Goal: Communication & Community: Ask a question

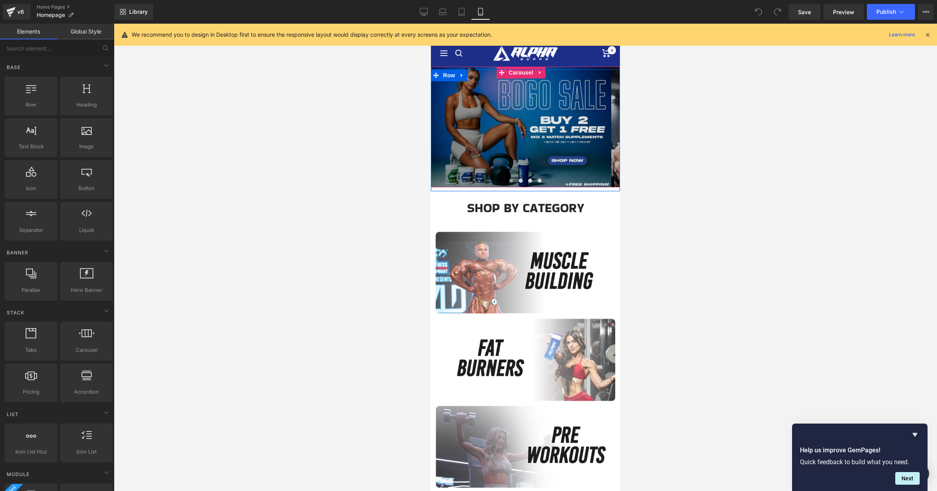
click at [520, 70] on div at bounding box center [525, 70] width 189 height 2
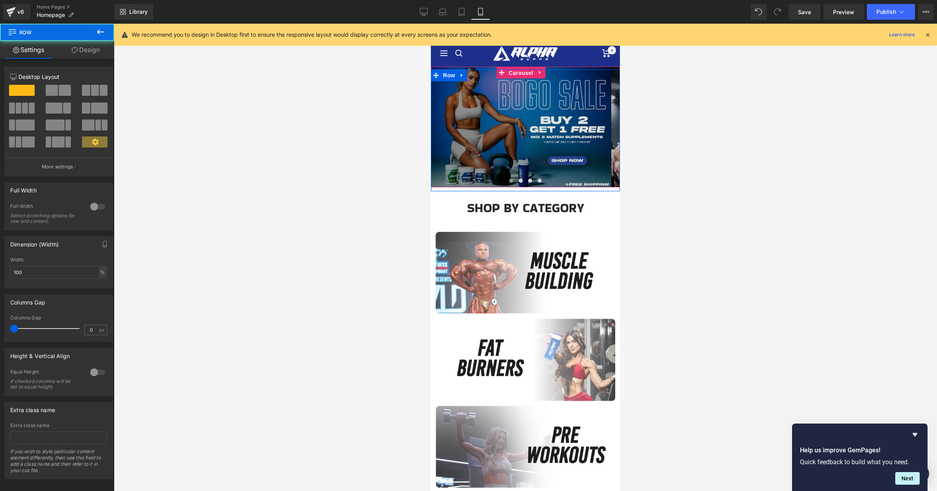
click at [519, 73] on span "Carousel" at bounding box center [521, 73] width 28 height 12
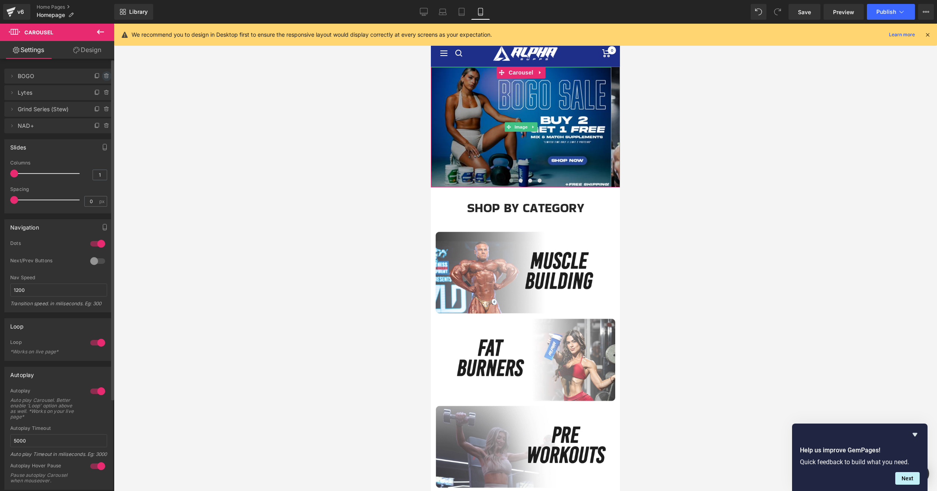
click at [105, 76] on icon at bounding box center [107, 76] width 6 height 6
click at [103, 76] on button "Delete" at bounding box center [98, 76] width 25 height 10
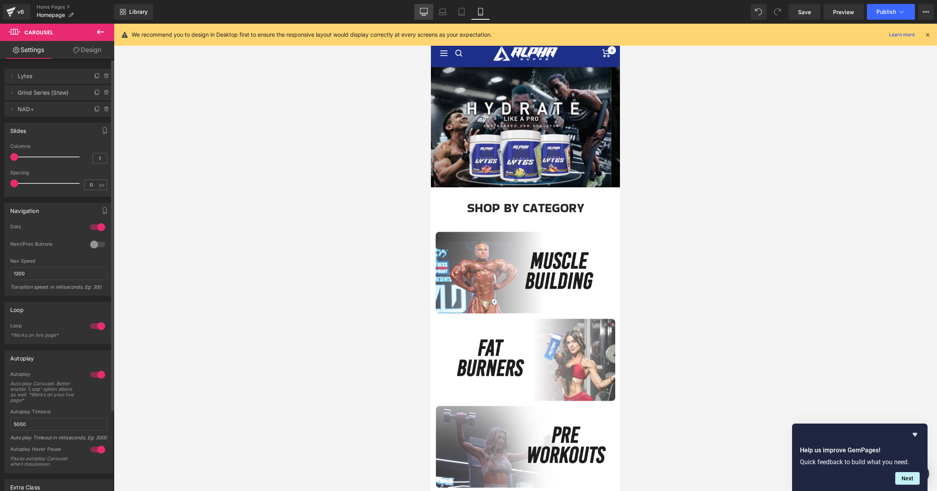
click at [426, 12] on icon at bounding box center [424, 12] width 8 height 8
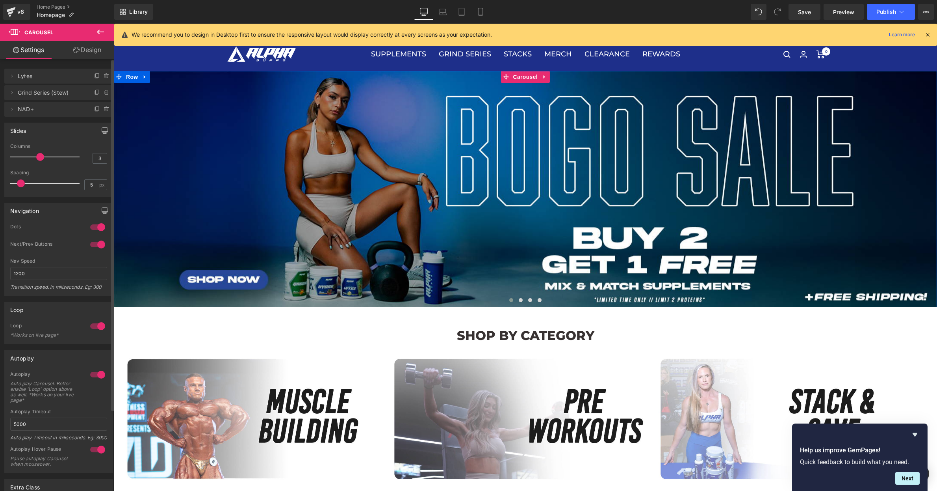
click at [518, 77] on span "Carousel" at bounding box center [525, 77] width 28 height 12
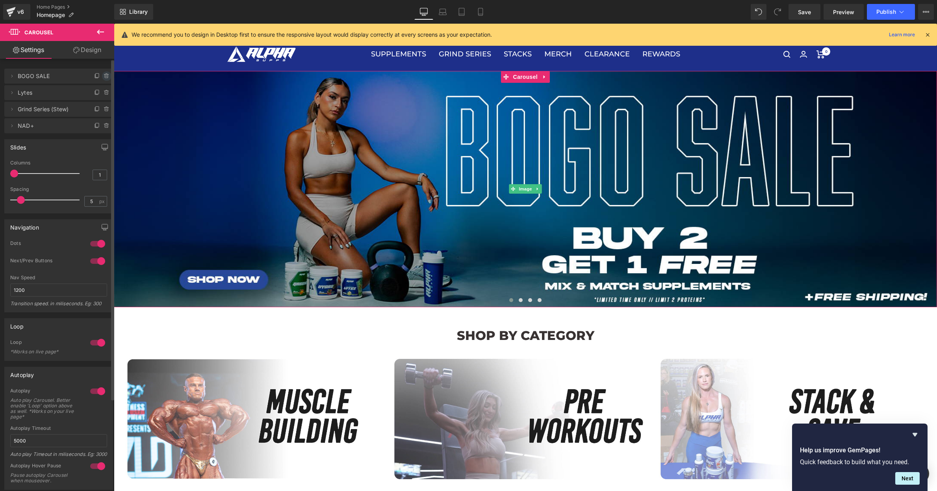
click at [105, 74] on icon at bounding box center [106, 76] width 3 height 4
click at [96, 76] on button "Delete" at bounding box center [98, 76] width 25 height 10
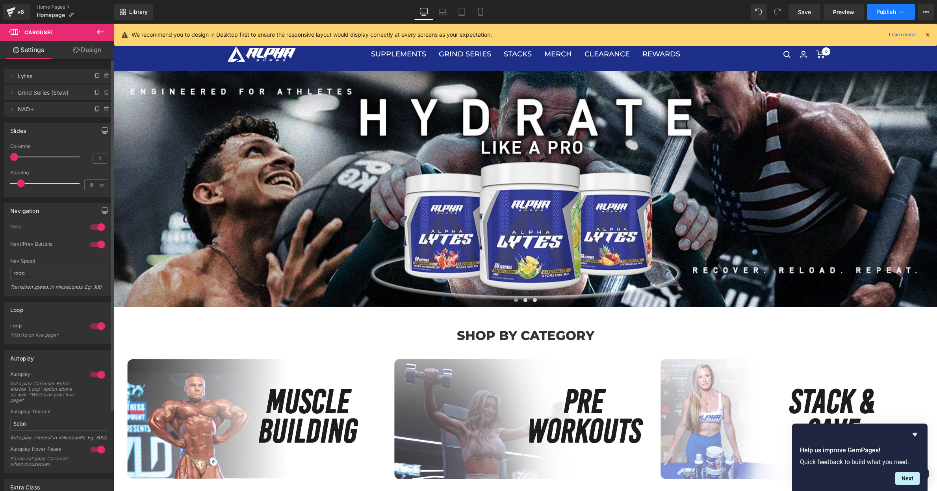
click at [891, 14] on span "Publish" at bounding box center [887, 12] width 20 height 6
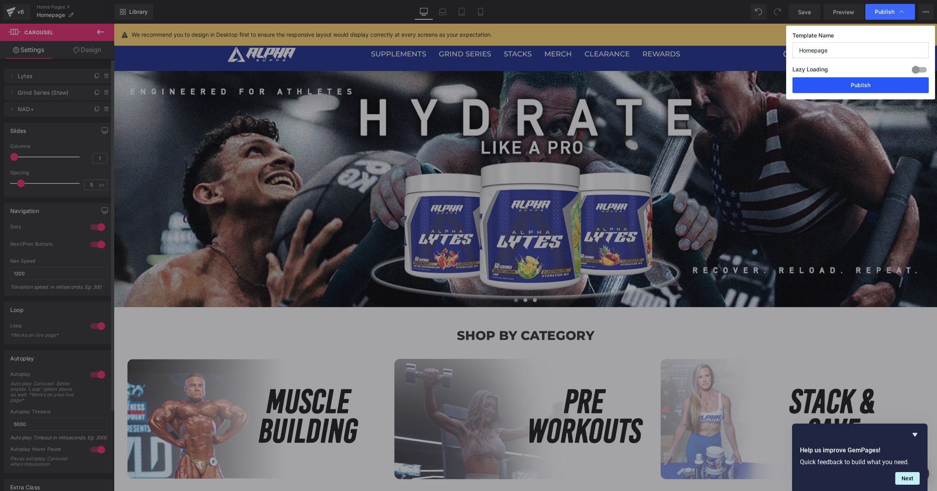
click at [884, 89] on button "Publish" at bounding box center [861, 85] width 136 height 16
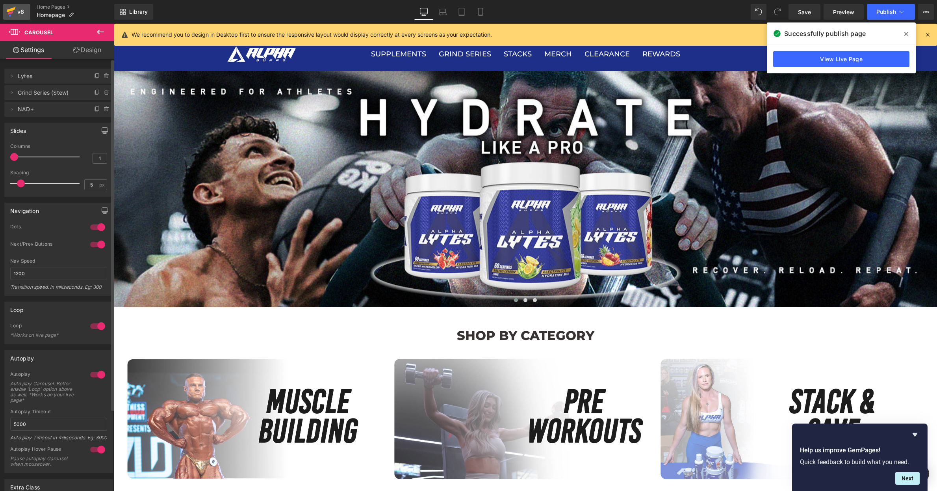
click at [20, 10] on div "v6" at bounding box center [21, 12] width 10 height 10
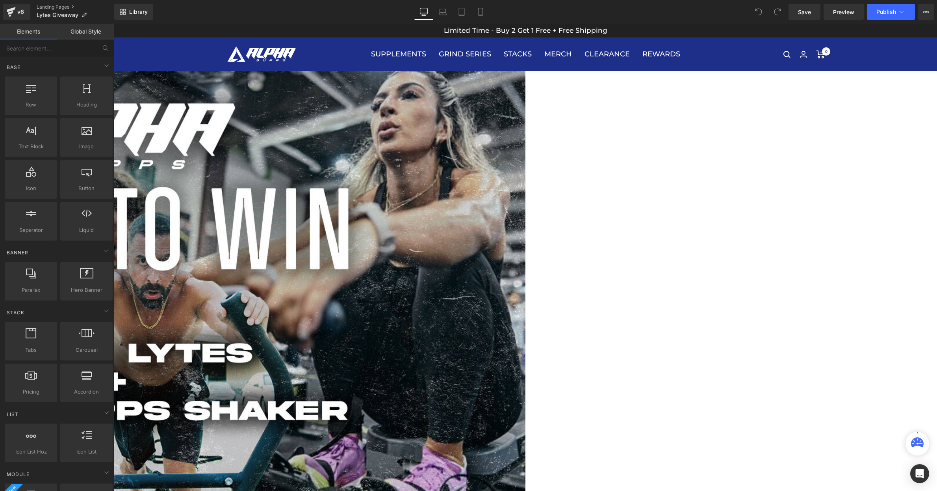
scroll to position [389, 0]
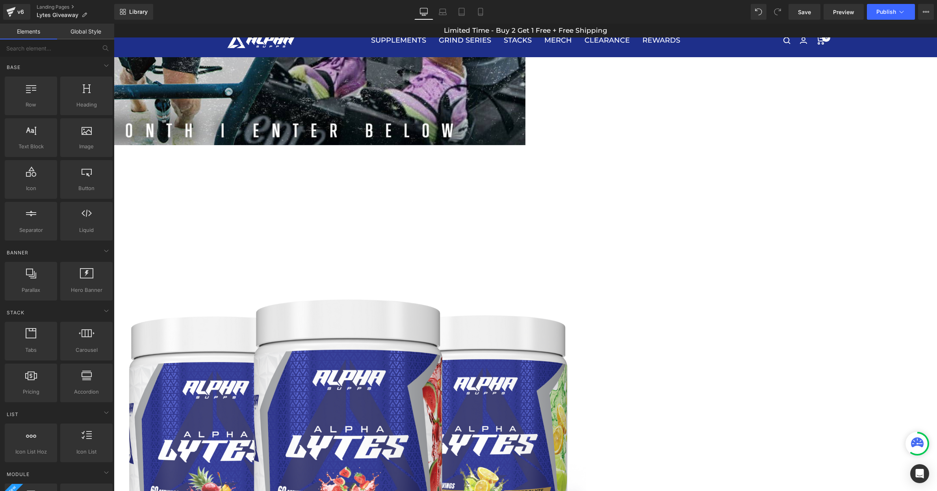
click at [114, 24] on span "Klaviyo" at bounding box center [114, 24] width 0 height 0
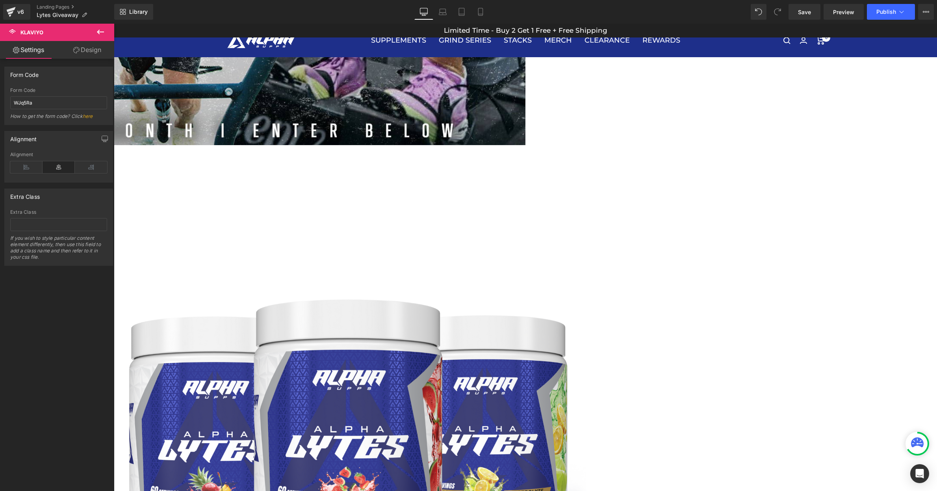
click at [63, 104] on input "WJq5Ra" at bounding box center [58, 102] width 97 height 13
paste input "ViQeES"
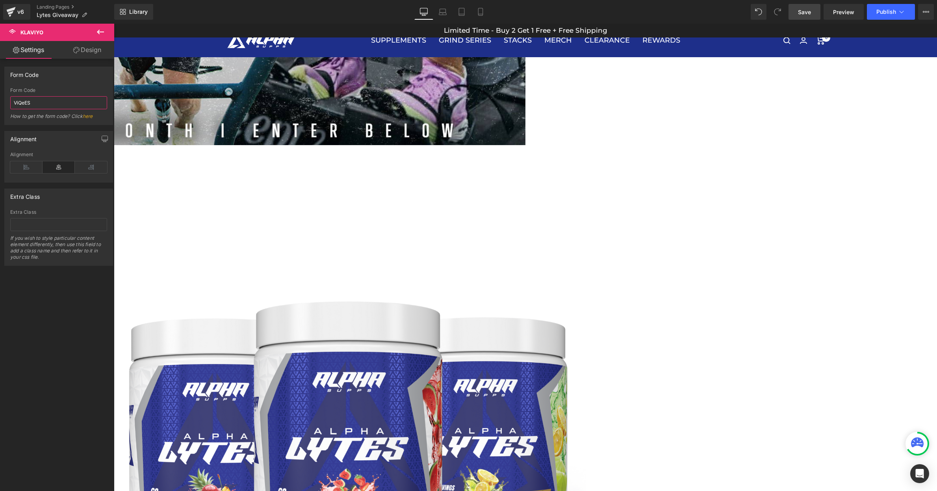
type input "ViQeES"
click at [805, 6] on link "Save" at bounding box center [805, 12] width 32 height 16
click at [881, 11] on span "Publish" at bounding box center [887, 12] width 20 height 6
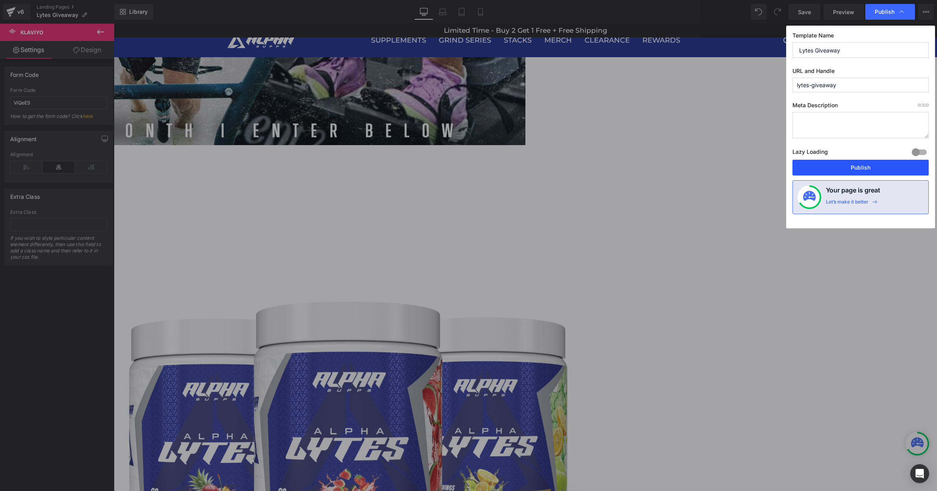
click at [868, 168] on button "Publish" at bounding box center [861, 168] width 136 height 16
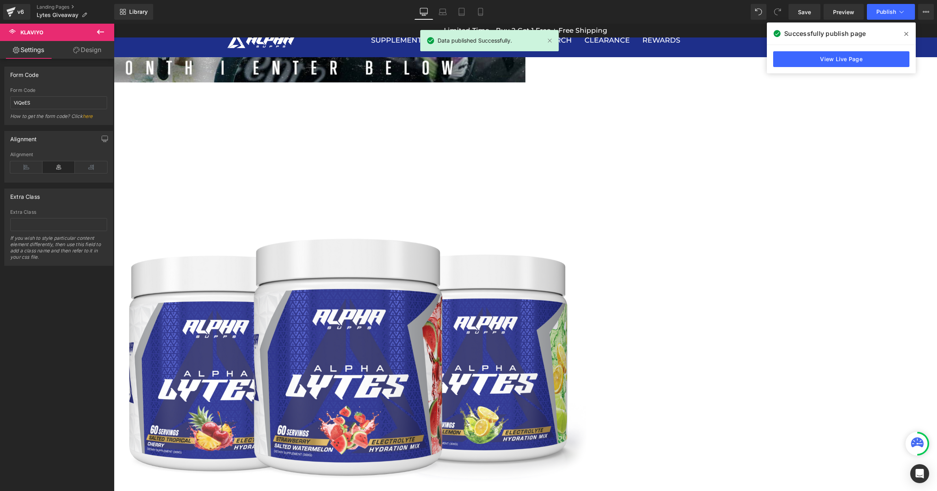
scroll to position [394, 0]
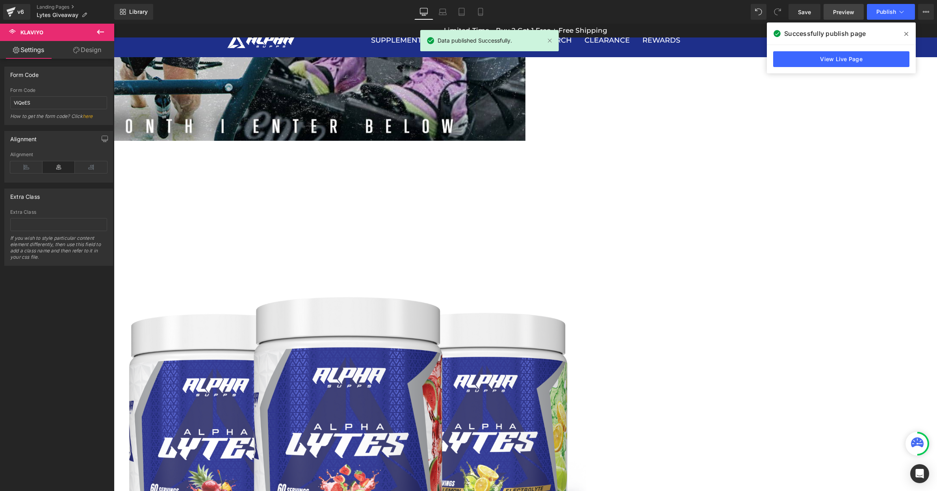
click at [843, 8] on span "Preview" at bounding box center [843, 12] width 21 height 8
click at [114, 24] on span "Klaviyo" at bounding box center [114, 24] width 0 height 0
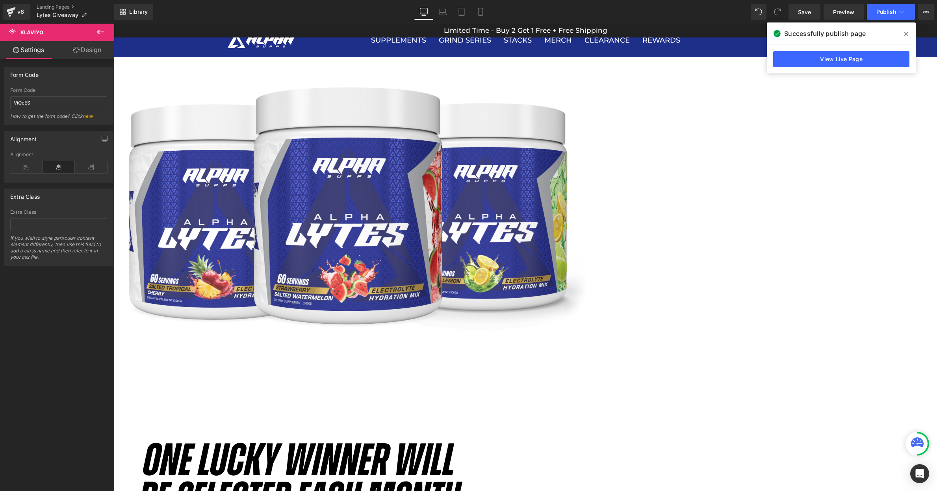
scroll to position [604, 0]
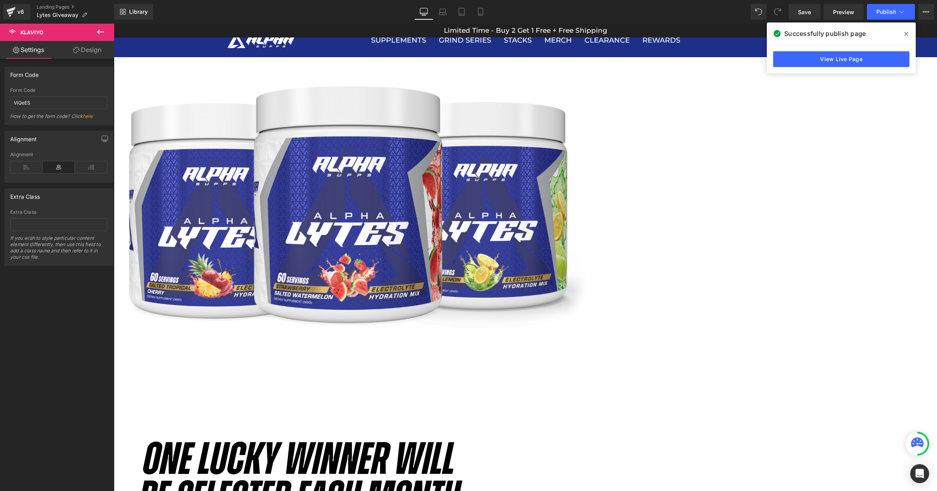
click at [223, 268] on div "Image Row Image [PERSON_NAME] Image Each month, we'll be picking a lucky winner…" at bounding box center [525, 248] width 823 height 1562
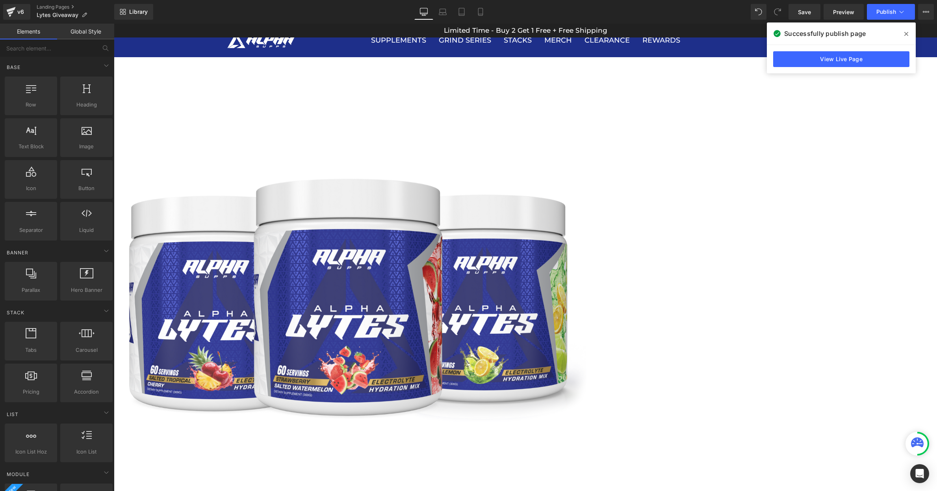
scroll to position [138, 0]
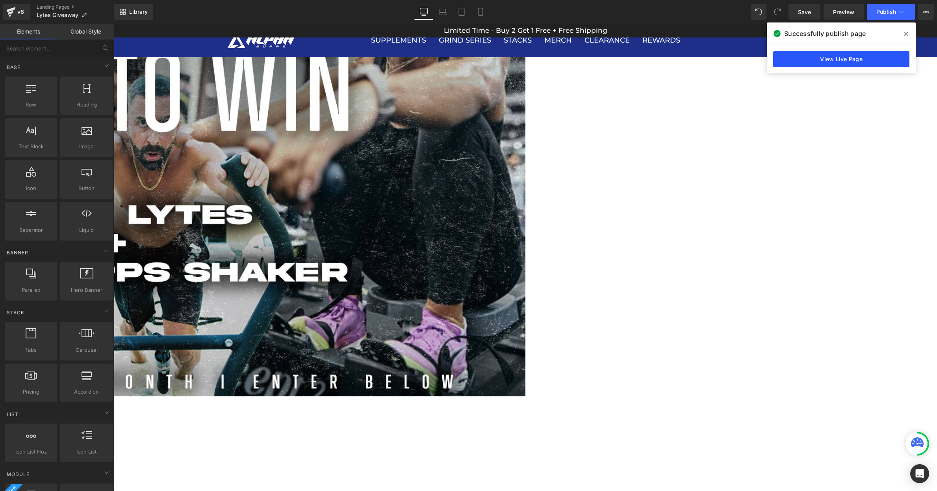
click at [851, 56] on link "View Live Page" at bounding box center [841, 59] width 136 height 16
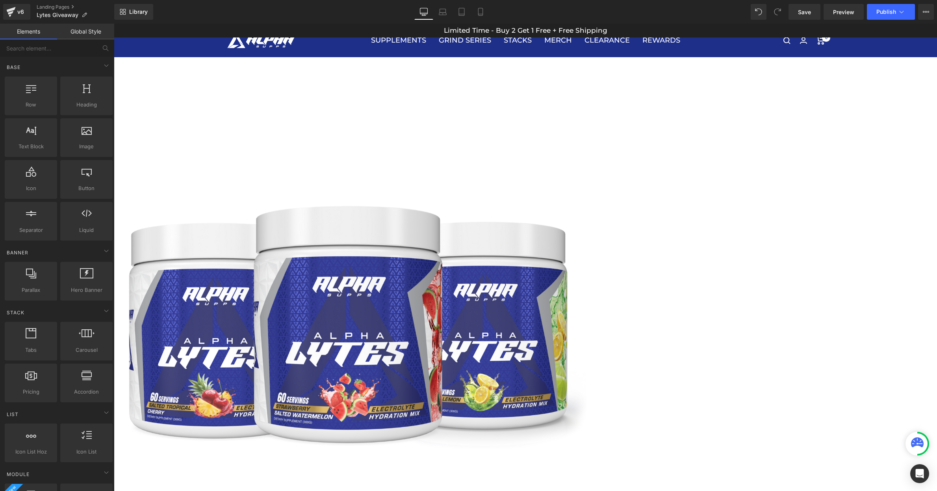
scroll to position [444, 0]
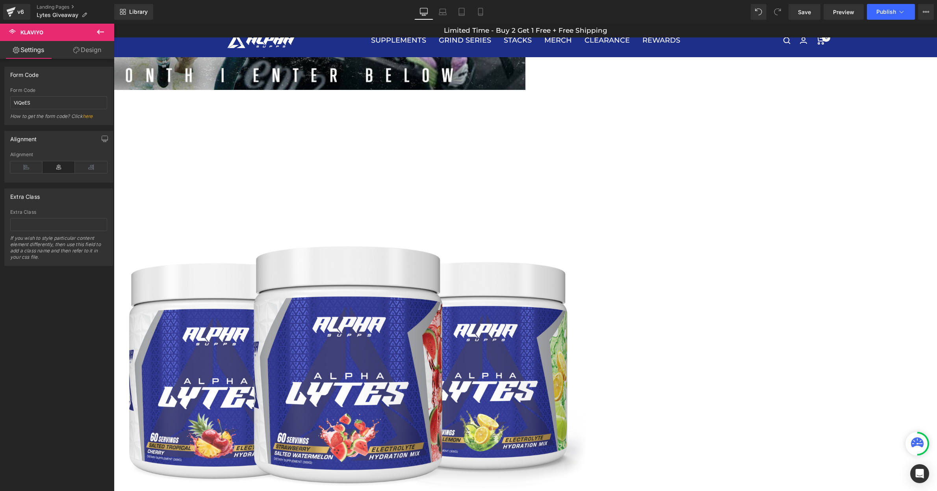
click at [114, 24] on icon at bounding box center [114, 24] width 0 height 0
click at [114, 24] on link at bounding box center [114, 24] width 0 height 0
click at [114, 24] on icon at bounding box center [114, 24] width 0 height 0
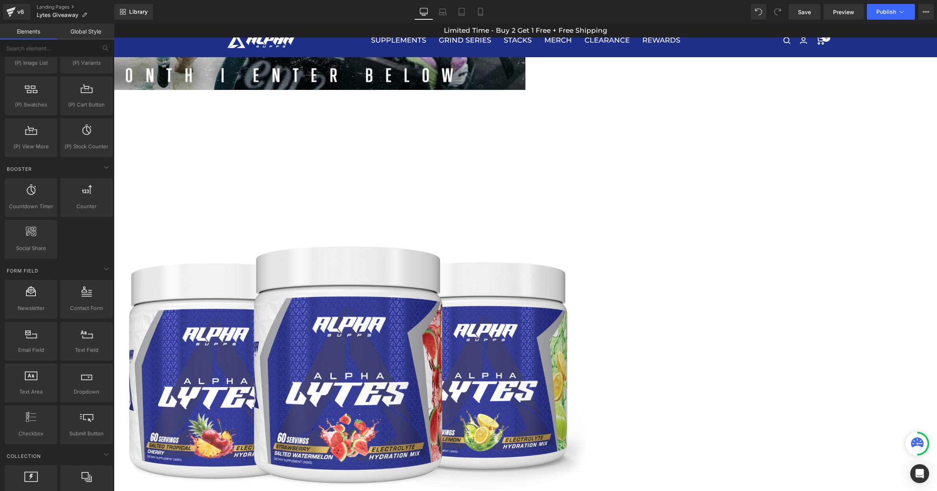
scroll to position [1525, 0]
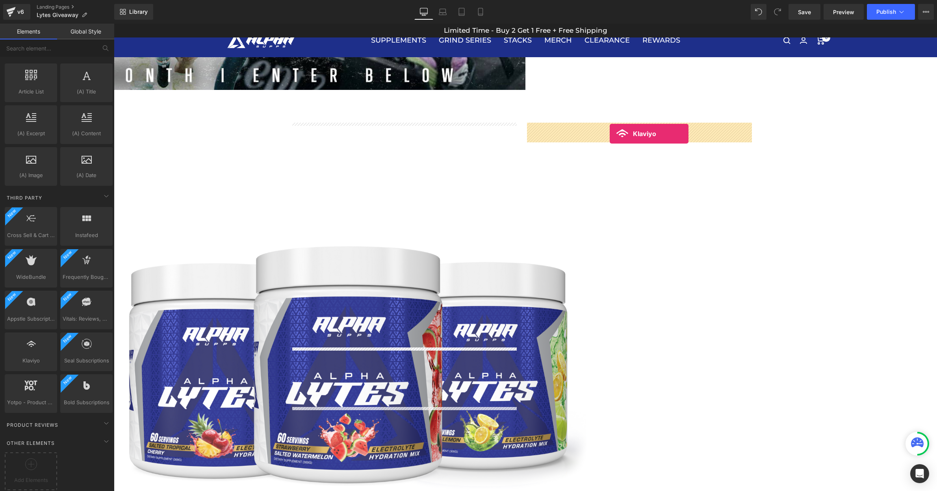
drag, startPoint x: 143, startPoint y: 371, endPoint x: 610, endPoint y: 134, distance: 524.0
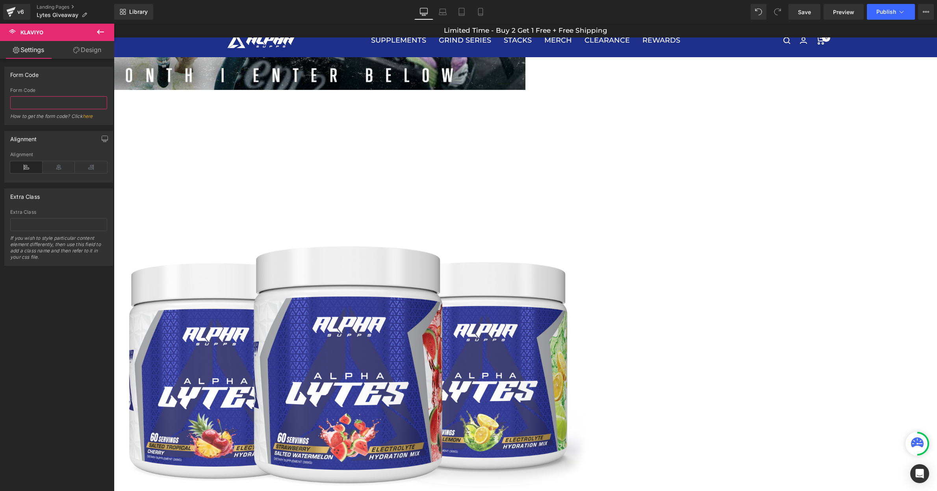
click at [35, 107] on input "text" at bounding box center [58, 102] width 97 height 13
paste input "ViQeES"
type input "ViQeES"
click at [75, 80] on div "Form Code" at bounding box center [59, 74] width 108 height 15
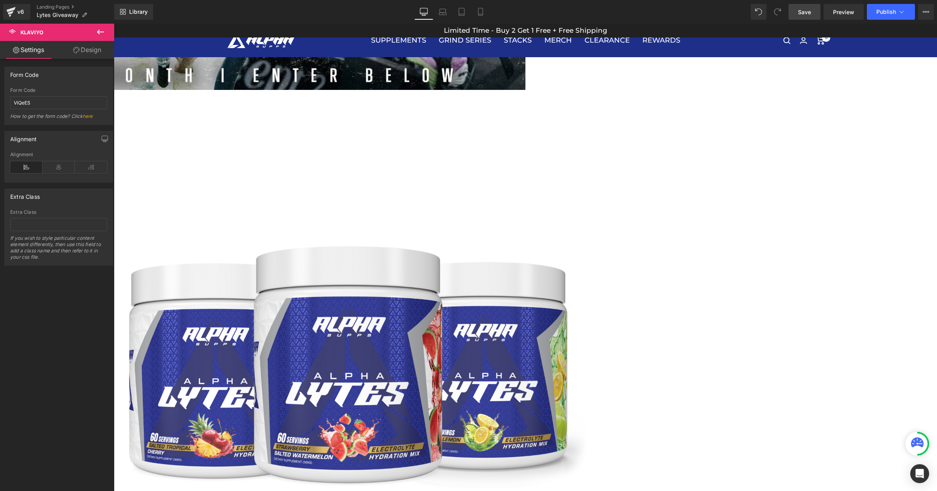
click at [813, 12] on link "Save" at bounding box center [805, 12] width 32 height 16
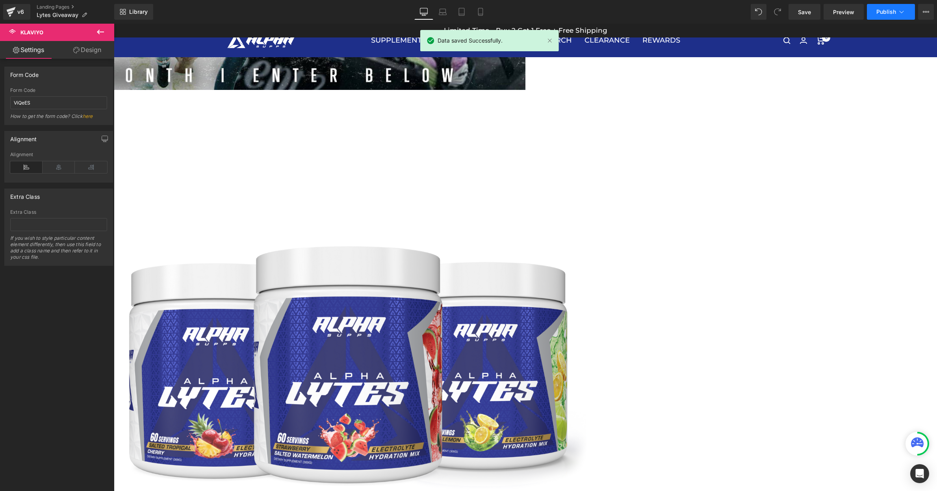
click at [882, 11] on span "Publish" at bounding box center [887, 12] width 20 height 6
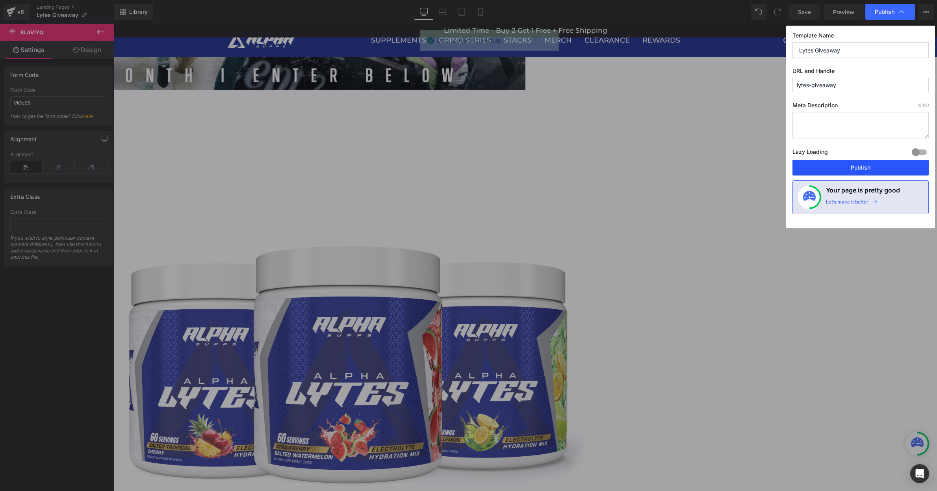
click at [855, 169] on button "Publish" at bounding box center [861, 168] width 136 height 16
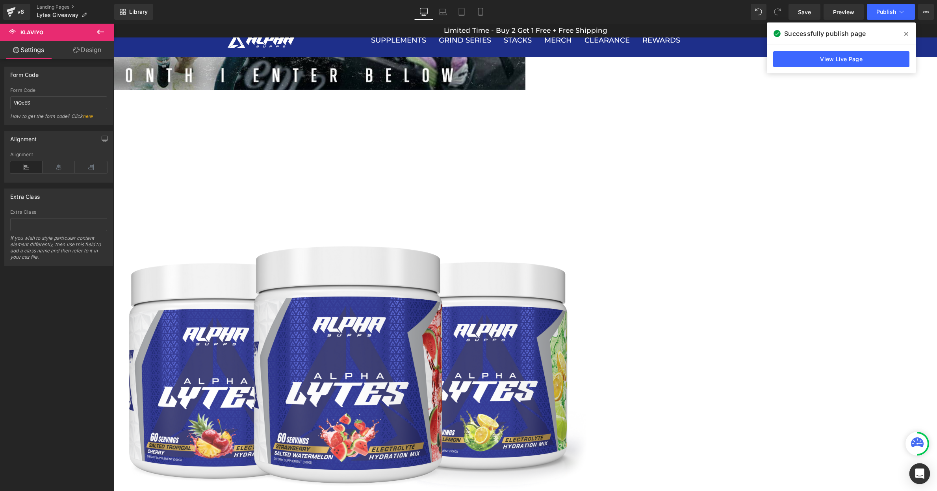
click at [918, 474] on icon "Open Intercom Messenger" at bounding box center [920, 473] width 10 height 10
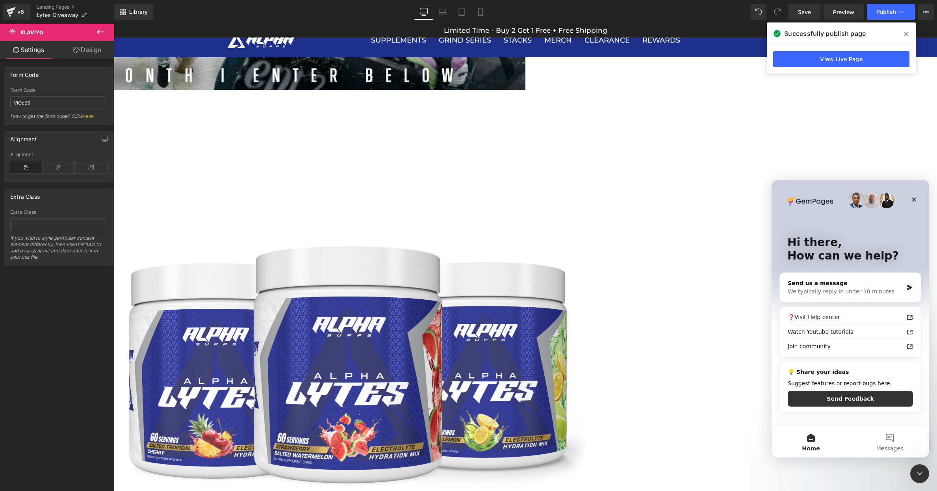
scroll to position [0, 0]
click at [872, 285] on div "Send us a message" at bounding box center [845, 283] width 115 height 8
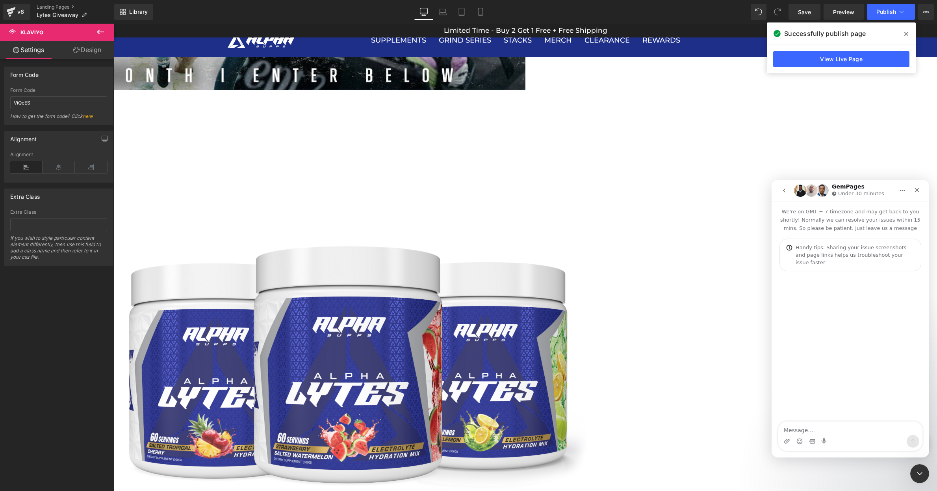
click at [850, 428] on textarea "Message…" at bounding box center [851, 427] width 144 height 13
type textarea "hello"
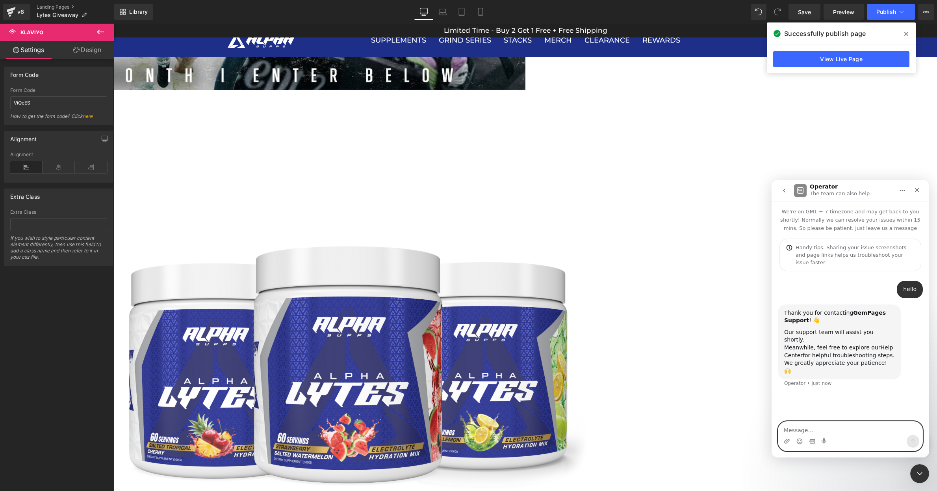
click at [848, 426] on textarea "Message…" at bounding box center [851, 427] width 144 height 13
click at [846, 427] on textarea "Message…" at bounding box center [851, 427] width 144 height 13
click at [834, 424] on textarea "Message…" at bounding box center [851, 427] width 144 height 13
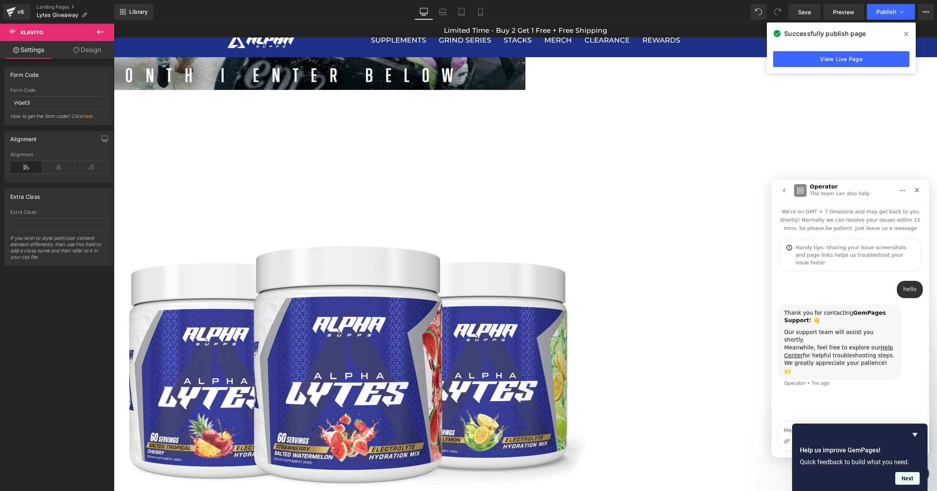
click at [907, 477] on button "Next" at bounding box center [908, 478] width 24 height 13
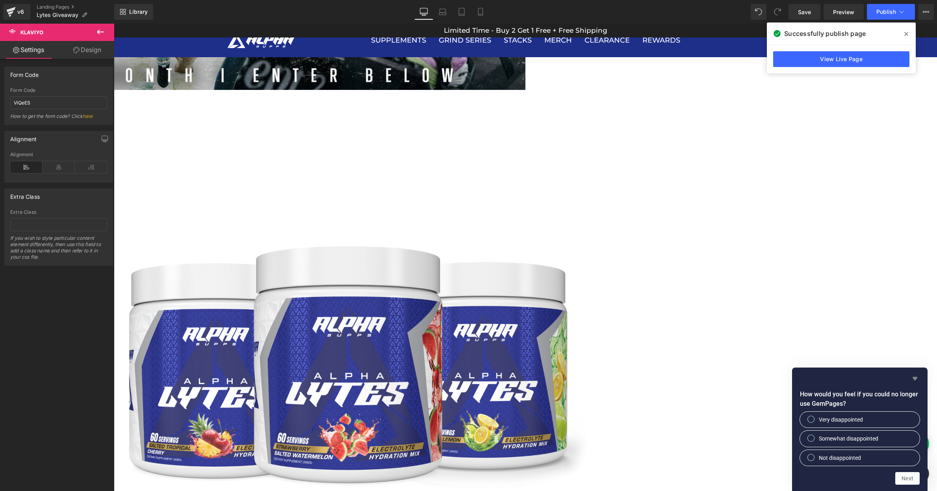
click at [916, 375] on icon "Hide survey" at bounding box center [915, 378] width 9 height 9
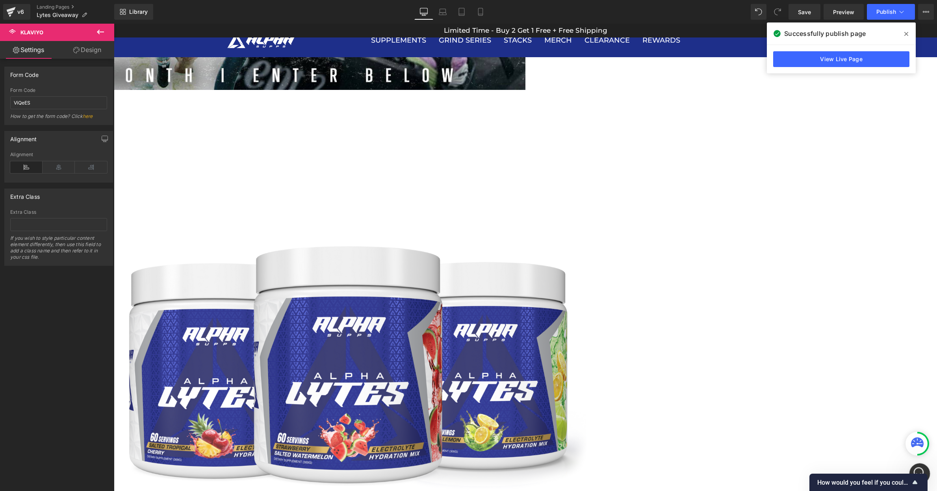
drag, startPoint x: 920, startPoint y: 465, endPoint x: 1829, endPoint y: 927, distance: 1019.5
click at [920, 463] on div "Open Intercom Messenger" at bounding box center [919, 472] width 26 height 26
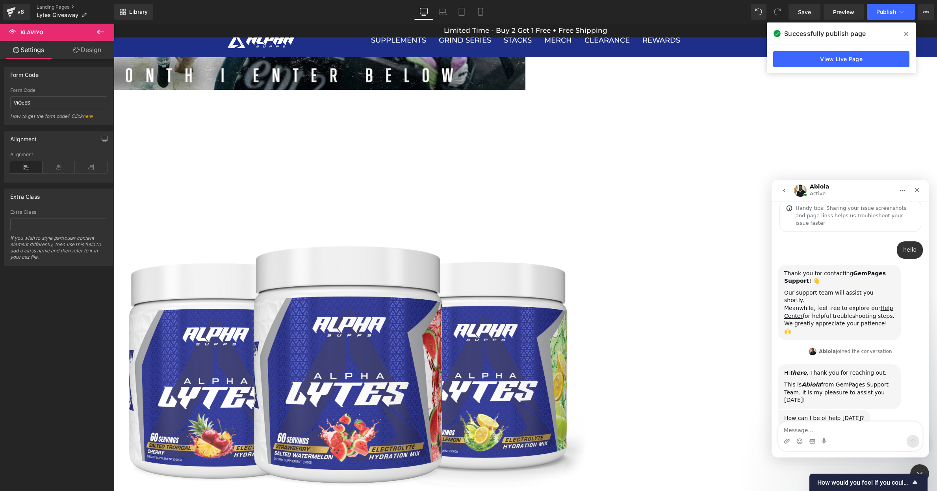
scroll to position [39, 0]
click at [848, 426] on textarea "Message…" at bounding box center [851, 427] width 144 height 13
type textarea "h"
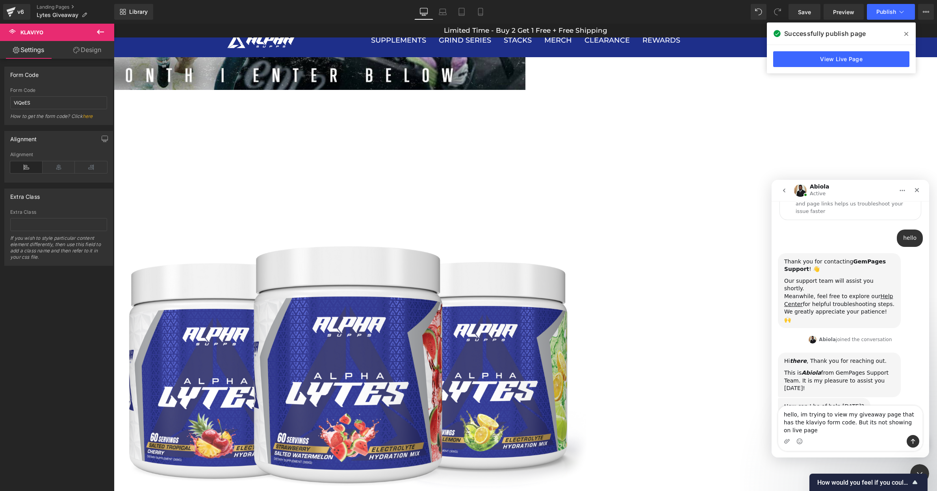
scroll to position [54, 0]
type textarea "hello, im trying to view my giveaway page that has the klaviyo form code. But i…"
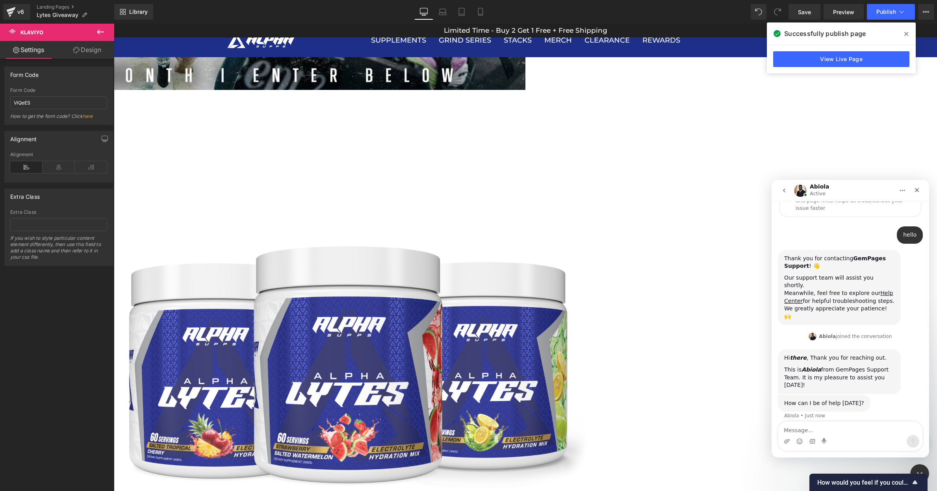
scroll to position [85, 0]
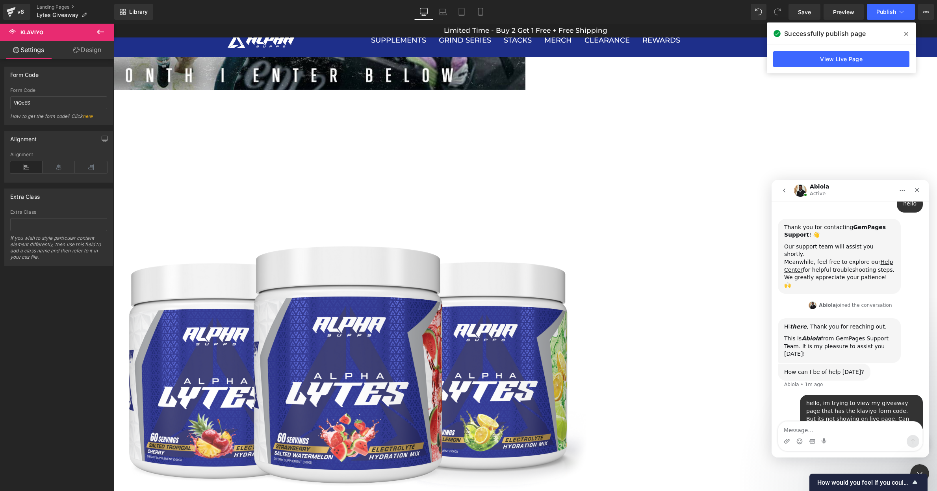
click at [818, 426] on textarea "Message…" at bounding box center [851, 427] width 144 height 13
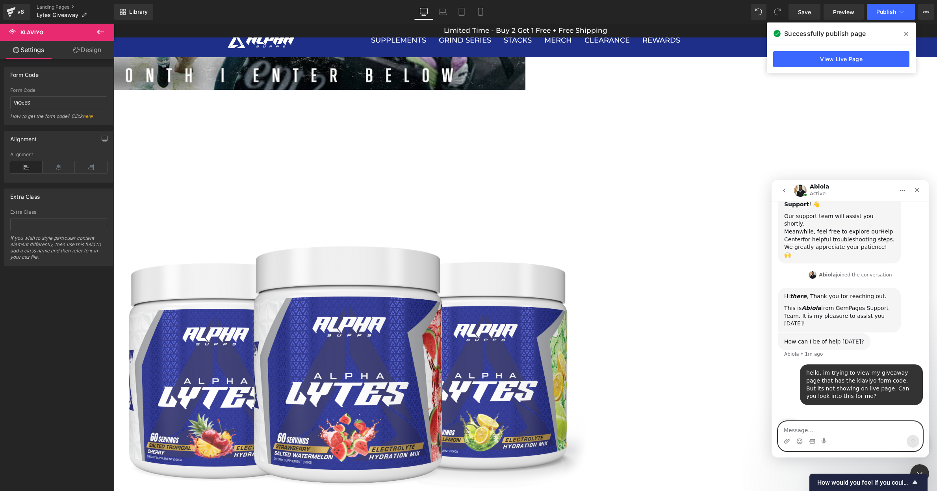
click at [812, 427] on textarea "Message…" at bounding box center [851, 427] width 144 height 13
click at [816, 429] on textarea "Message…" at bounding box center [851, 427] width 144 height 13
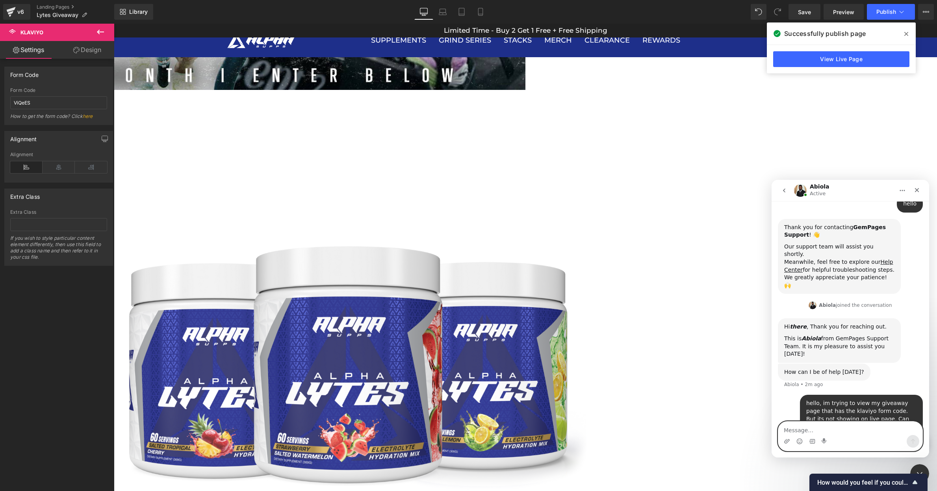
click at [816, 429] on textarea "Message…" at bounding box center [851, 427] width 144 height 13
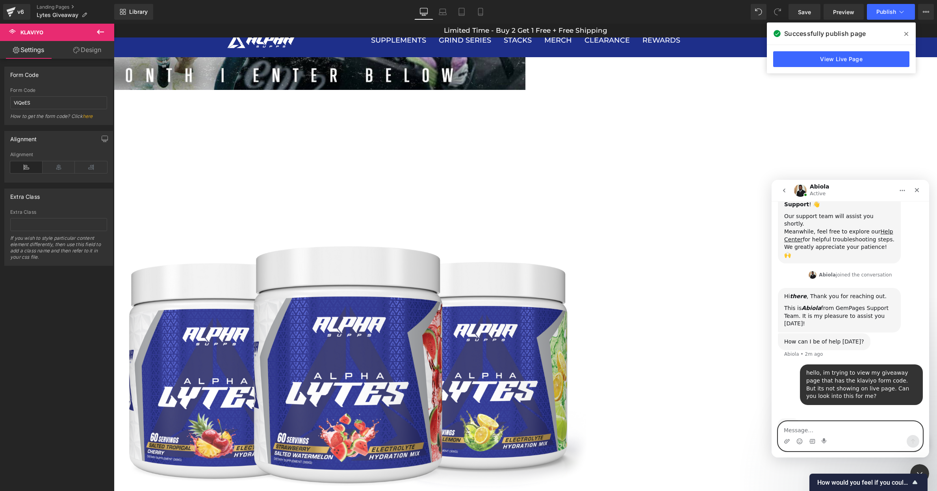
click at [821, 430] on textarea "Message…" at bounding box center [851, 427] width 144 height 13
click at [814, 431] on textarea "Message…" at bounding box center [851, 427] width 144 height 13
click at [814, 427] on textarea "Message…" at bounding box center [851, 427] width 144 height 13
click at [814, 428] on textarea "Message…" at bounding box center [851, 427] width 144 height 13
click at [815, 429] on textarea "Message…" at bounding box center [851, 427] width 144 height 13
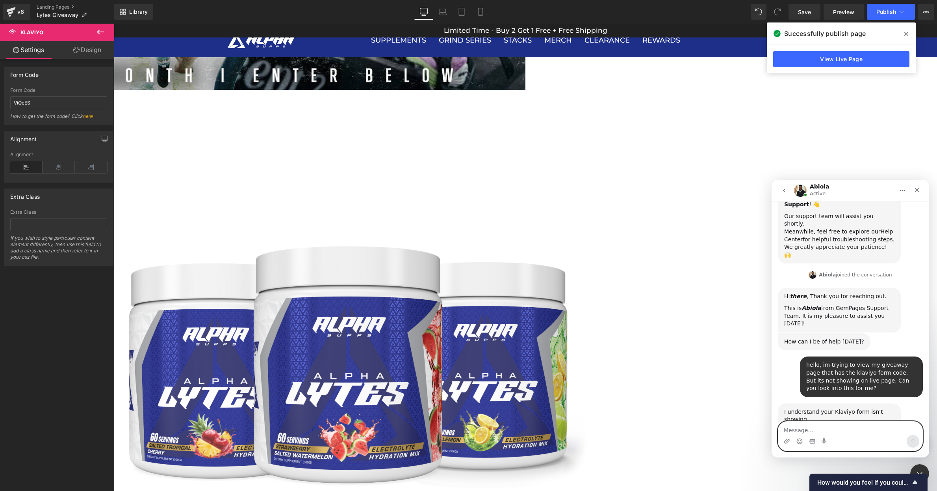
scroll to position [117, 0]
click at [814, 428] on textarea "Message…" at bounding box center [851, 427] width 144 height 13
type textarea "correct"
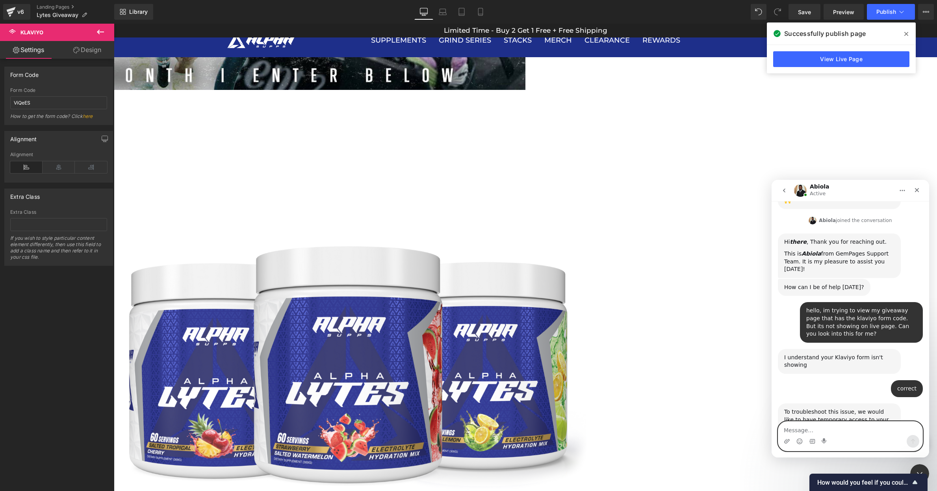
scroll to position [286, 0]
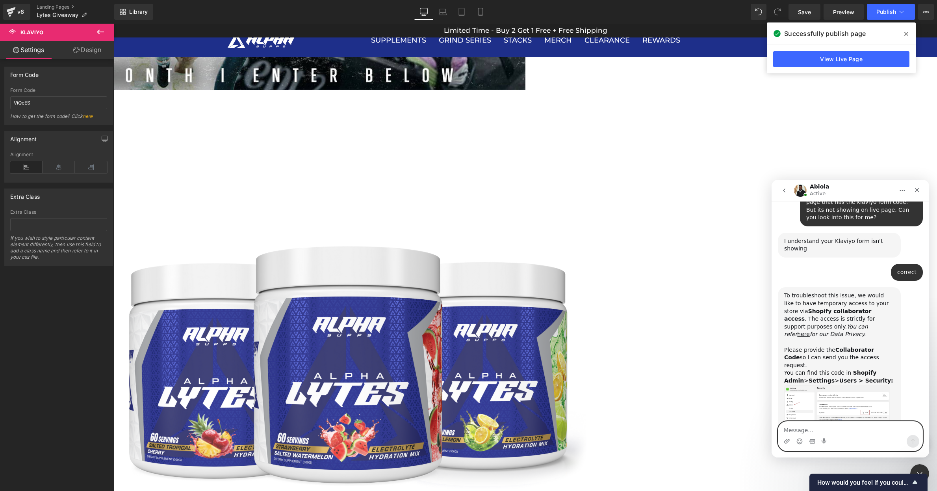
click at [787, 428] on textarea "Message…" at bounding box center [851, 427] width 144 height 13
type textarea "ok"
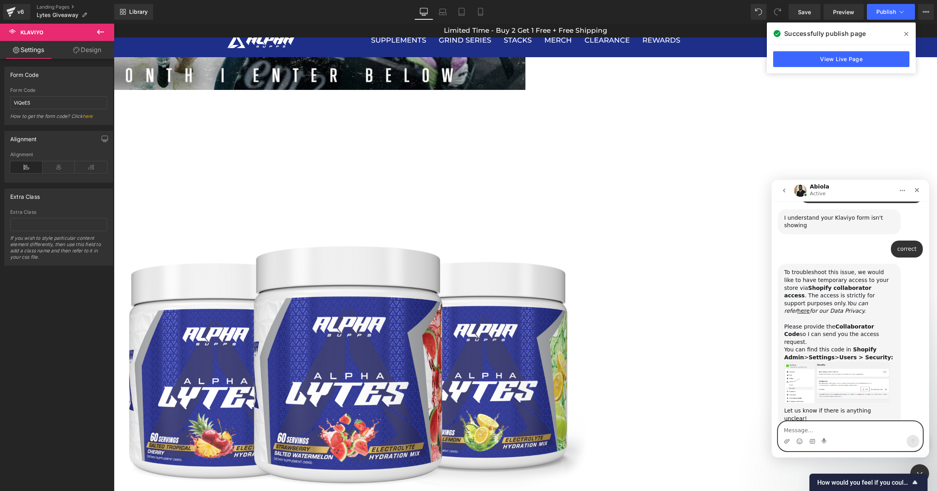
click at [791, 429] on textarea "Message…" at bounding box center [851, 427] width 144 height 13
type textarea "8654"
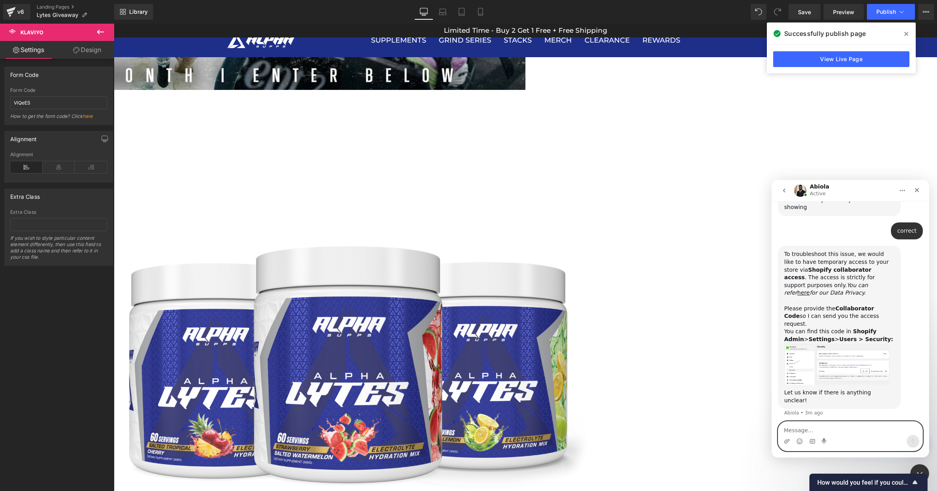
scroll to position [327, 0]
click at [793, 426] on textarea "Message…" at bounding box center [851, 427] width 144 height 13
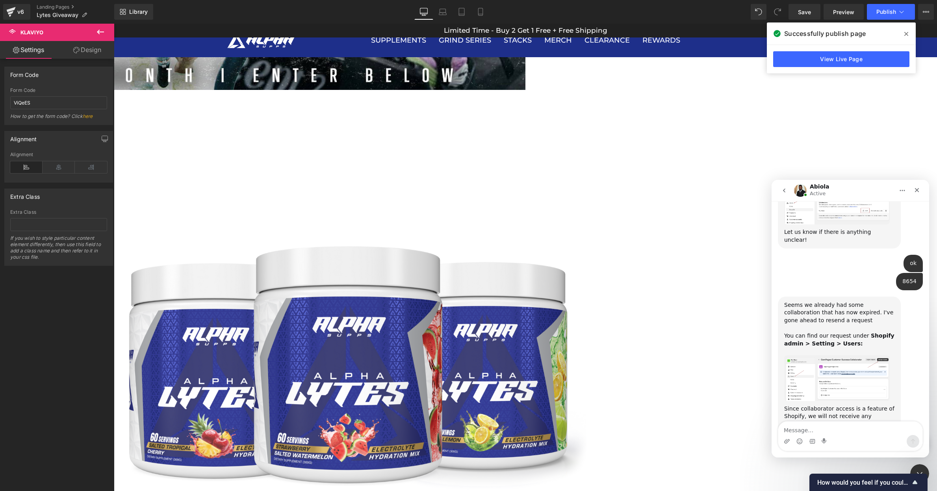
scroll to position [493, 0]
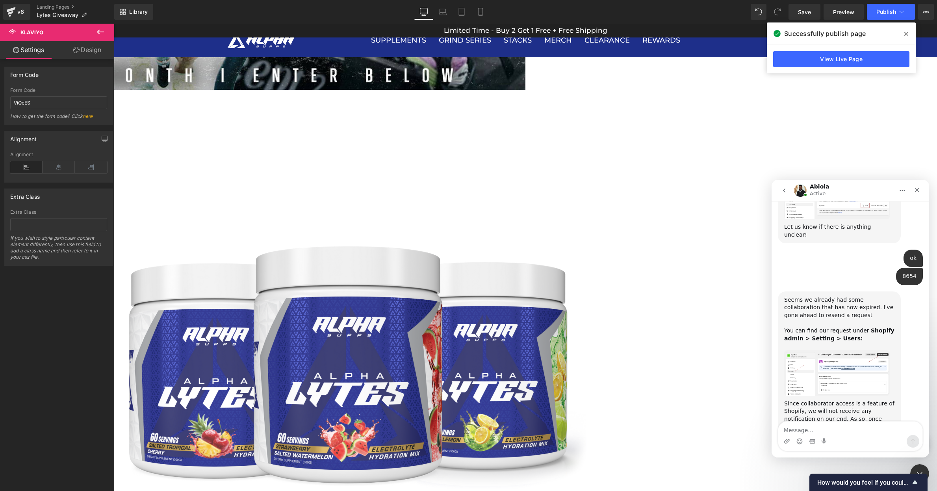
click at [756, 322] on div at bounding box center [468, 233] width 937 height 467
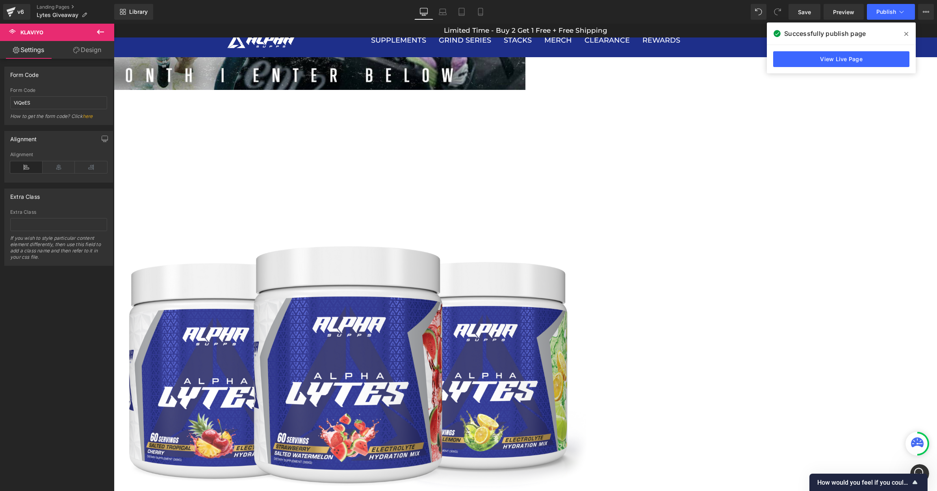
click at [171, 212] on div "Image Row Image Klaviyo Klaviyo Image Each month, we'll be picking a lucky winn…" at bounding box center [525, 403] width 823 height 1554
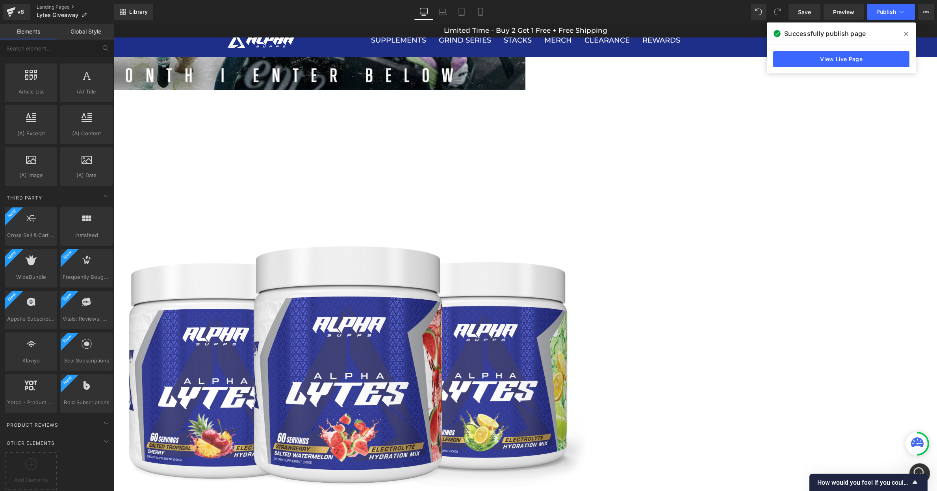
click at [926, 466] on div "Open Intercom Messenger" at bounding box center [919, 472] width 26 height 26
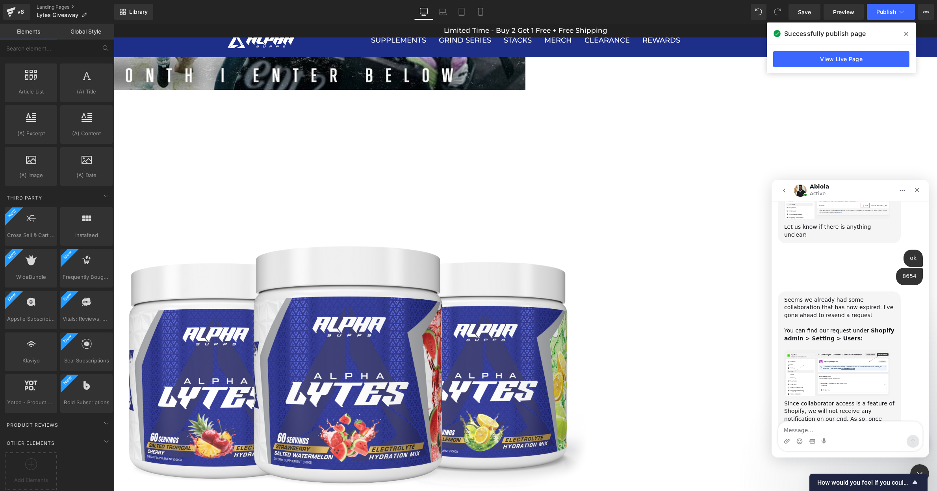
click at [818, 350] on div "Seems we already had some collaboration that has now expired. I've gone ahead t…" at bounding box center [839, 375] width 110 height 158
click at [820, 350] on img "Abiola says…" at bounding box center [837, 373] width 106 height 46
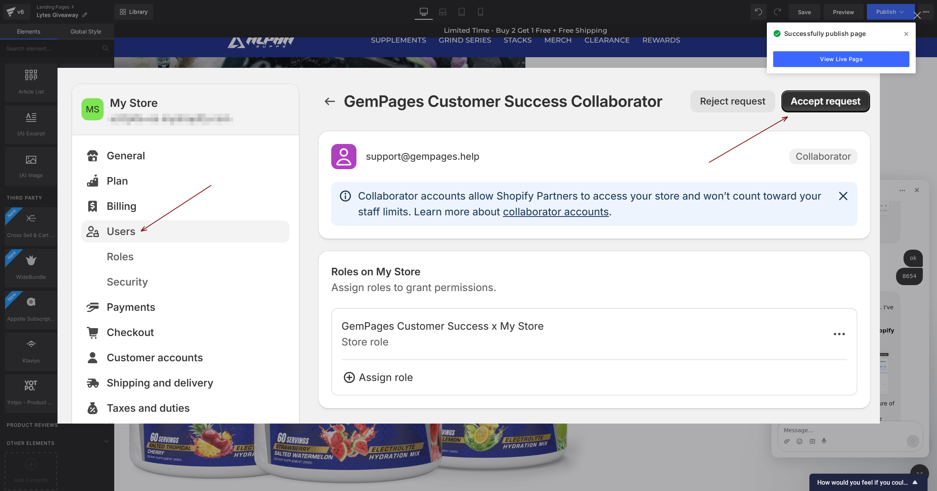
click at [894, 152] on div "Intercom messenger" at bounding box center [468, 245] width 937 height 491
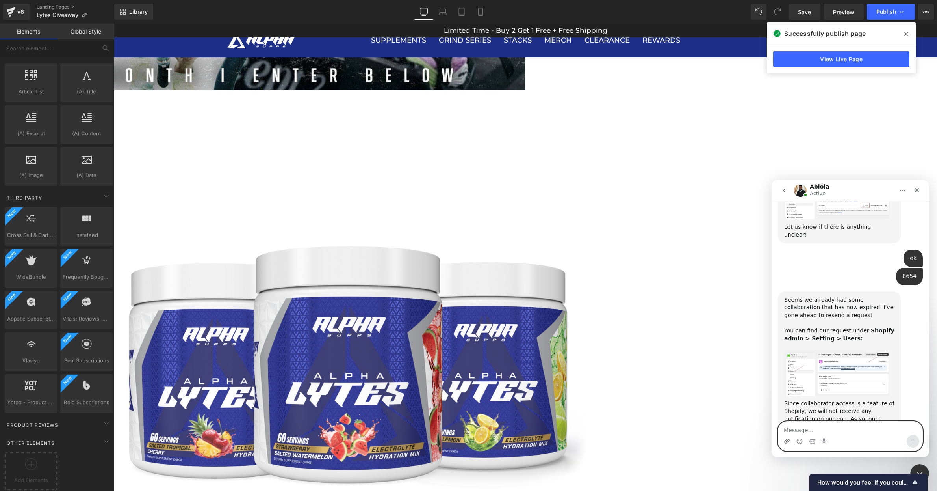
click at [786, 439] on icon "Upload attachment" at bounding box center [787, 441] width 6 height 6
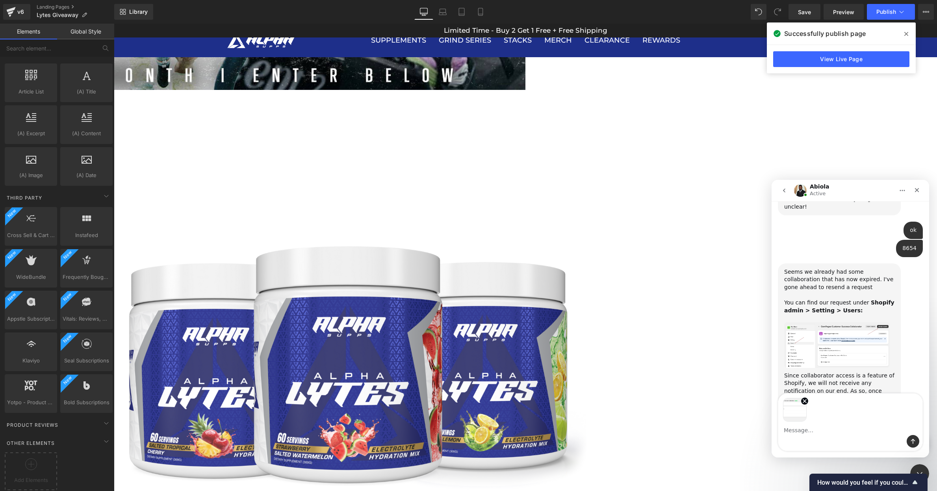
click at [838, 424] on textarea "Message…" at bounding box center [851, 427] width 144 height 13
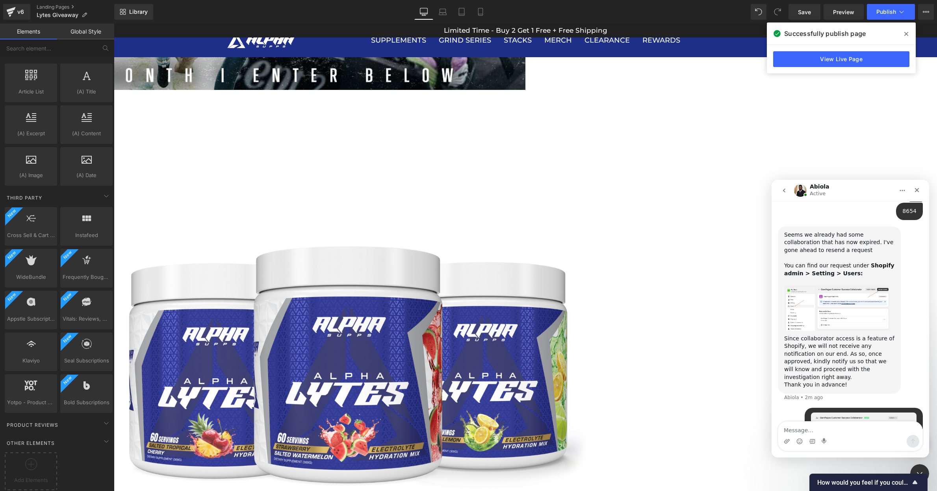
scroll to position [558, 0]
click at [835, 285] on img "Abiola says…" at bounding box center [837, 308] width 106 height 46
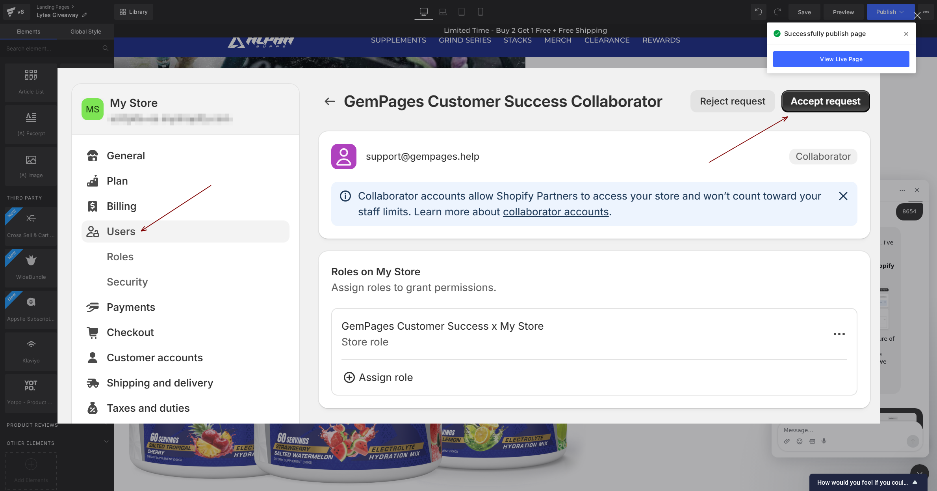
click at [903, 202] on div "Intercom messenger" at bounding box center [468, 245] width 937 height 491
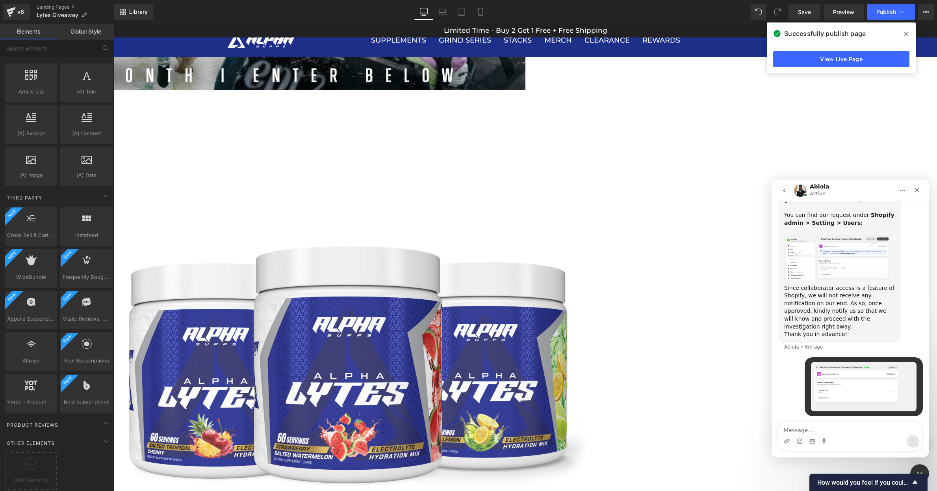
scroll to position [608, 0]
click at [838, 431] on textarea "Message…" at bounding box center [851, 427] width 144 height 13
type textarea "ok"
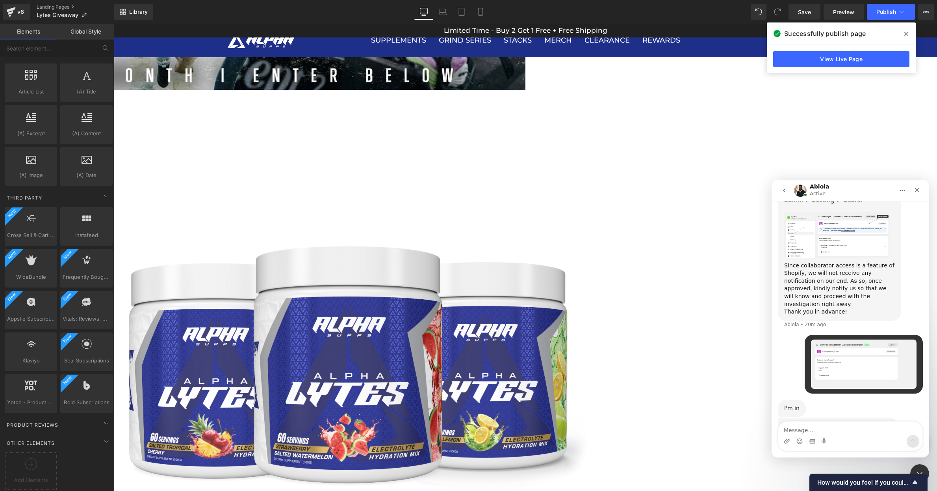
click at [861, 417] on div "I'll give you an update once I have one Abiola • 14m ago" at bounding box center [838, 425] width 120 height 17
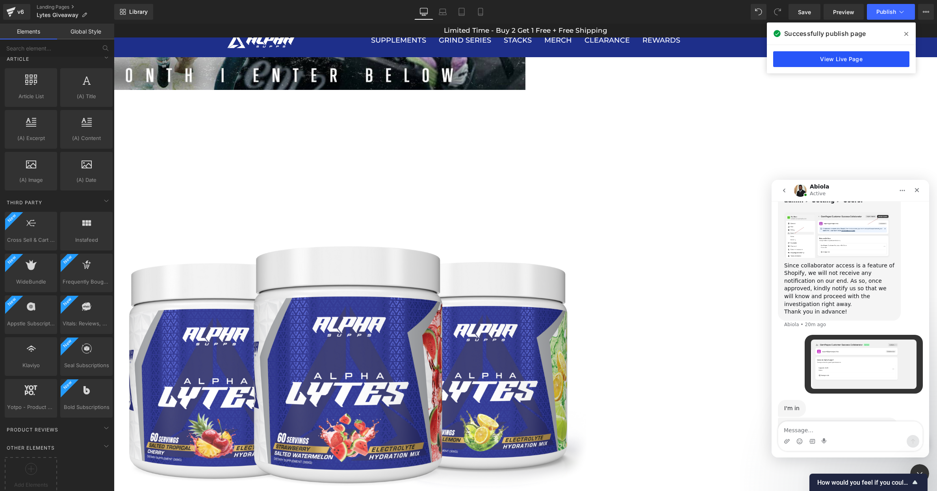
click at [823, 63] on link "View Live Page" at bounding box center [841, 59] width 136 height 16
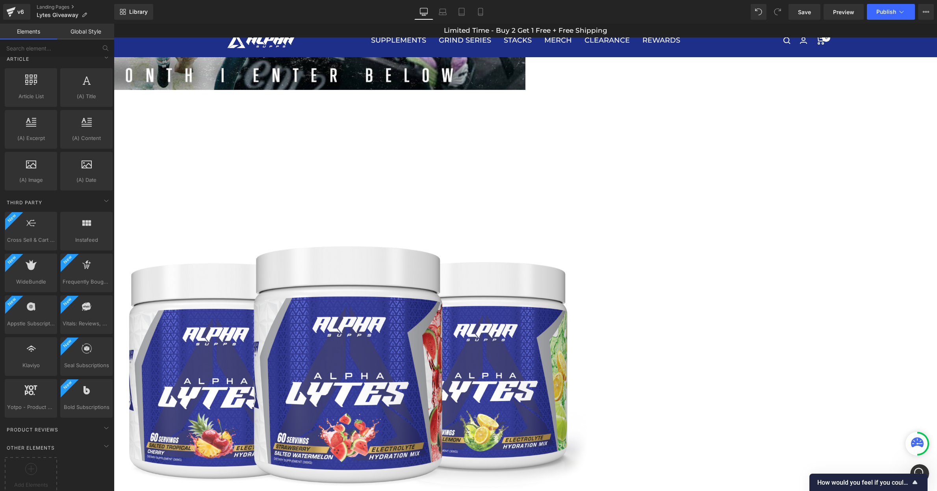
click at [551, 220] on div "Image Klaviyo Klaviyo Image Each month, we'll be picking a lucky winner at rand…" at bounding box center [350, 457] width 473 height 713
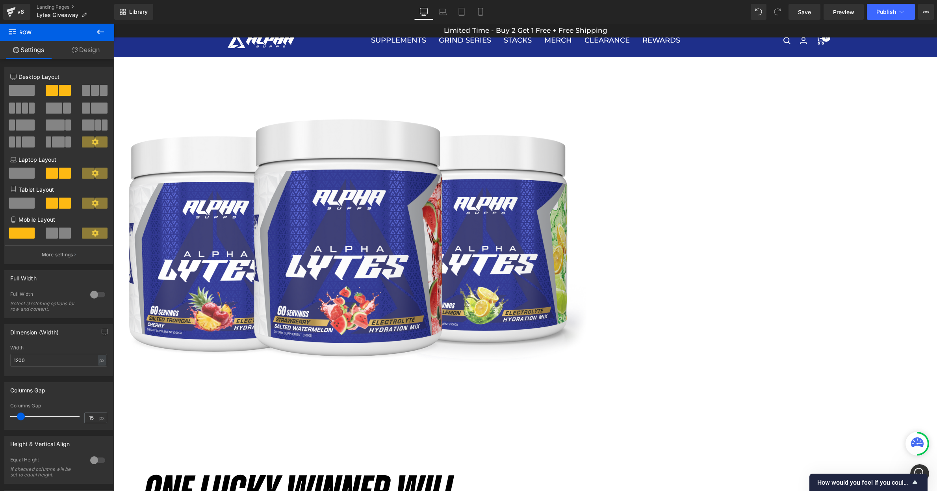
scroll to position [219, 0]
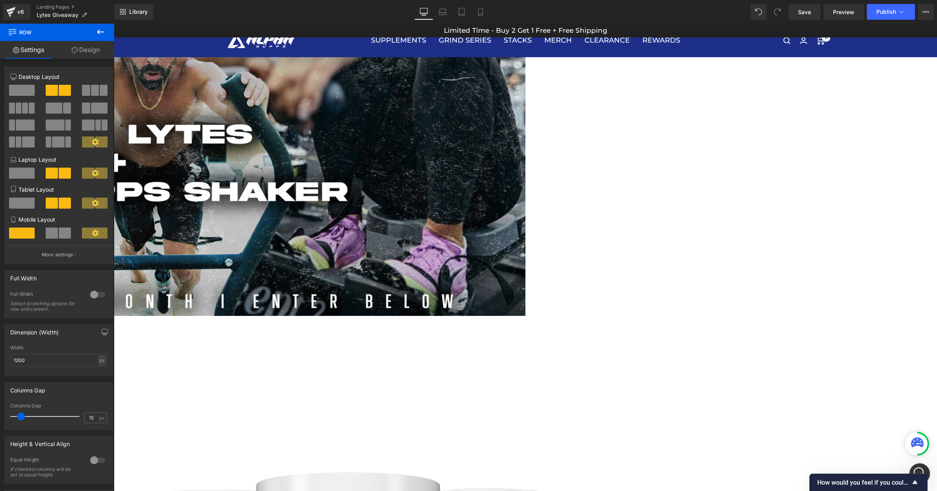
click at [924, 468] on div "Open Intercom Messenger" at bounding box center [919, 472] width 26 height 26
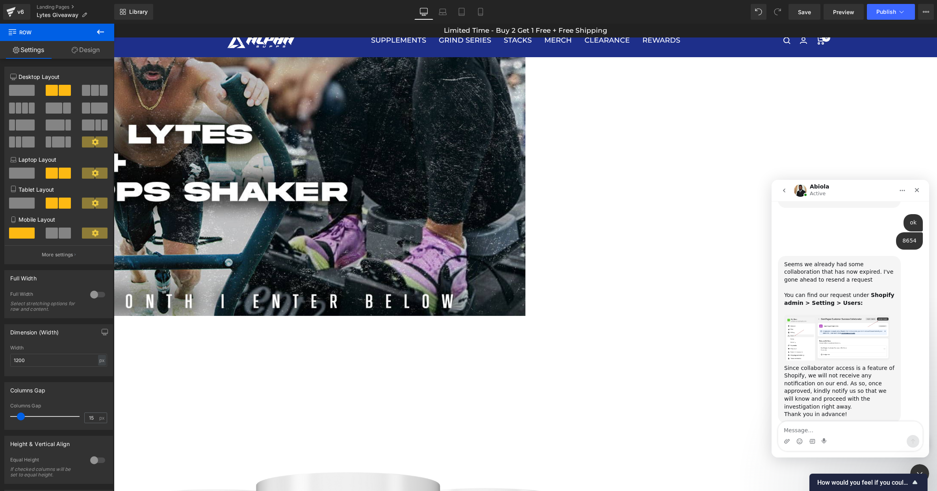
scroll to position [623, 0]
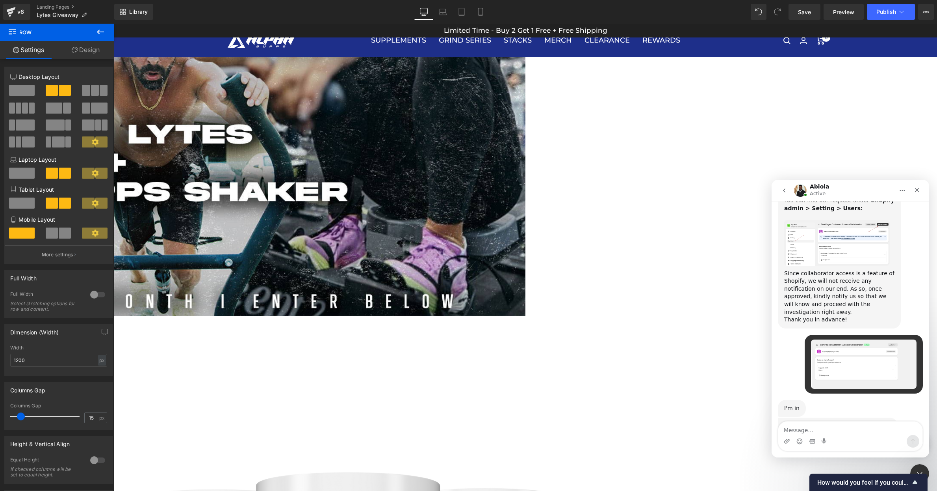
click at [739, 452] on div at bounding box center [468, 233] width 937 height 467
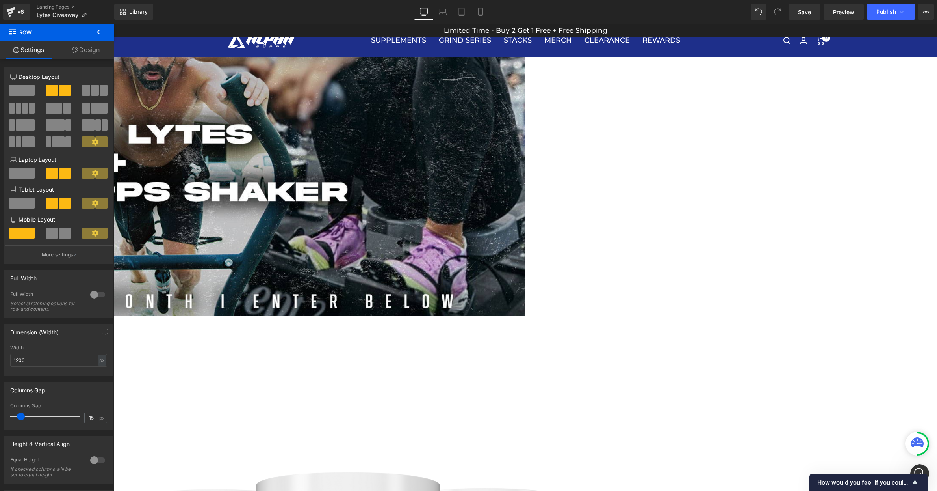
click at [916, 444] on icon at bounding box center [917, 442] width 13 height 10
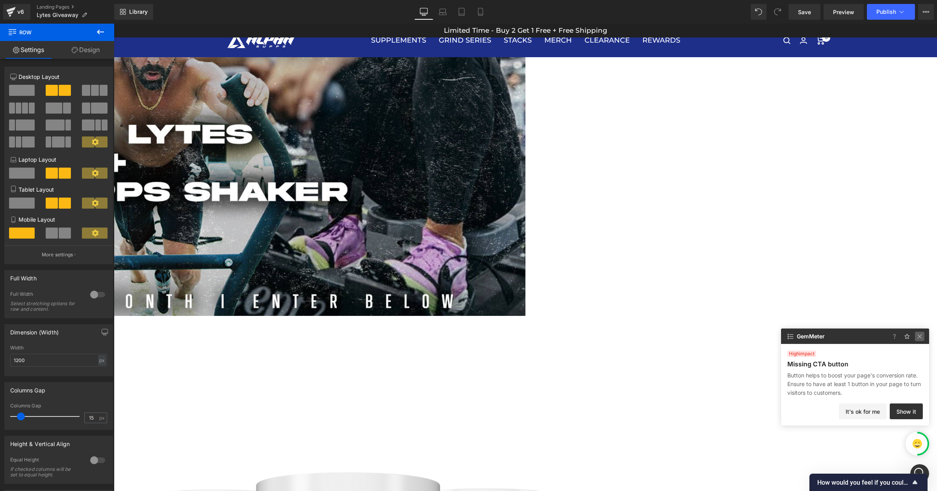
drag, startPoint x: 922, startPoint y: 336, endPoint x: 13, endPoint y: 1, distance: 968.5
click at [922, 336] on img at bounding box center [919, 335] width 9 height 9
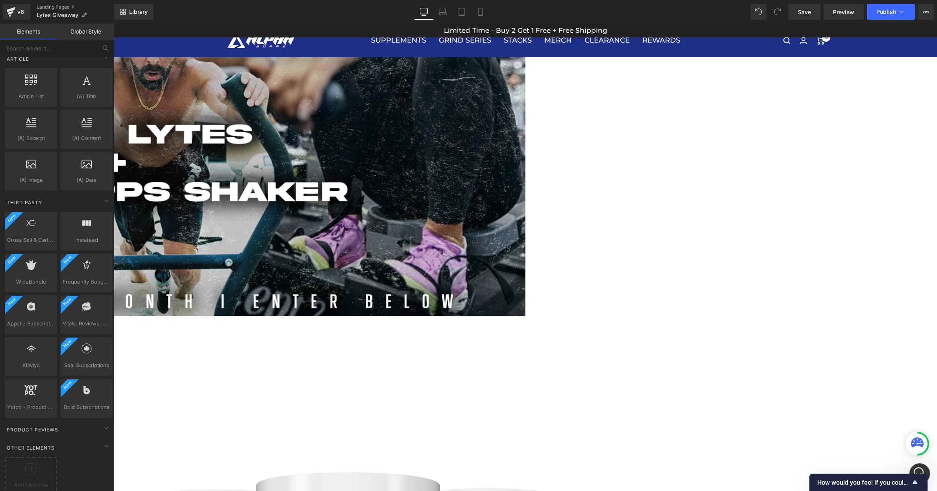
click at [922, 466] on div "Open Intercom Messenger" at bounding box center [919, 472] width 26 height 26
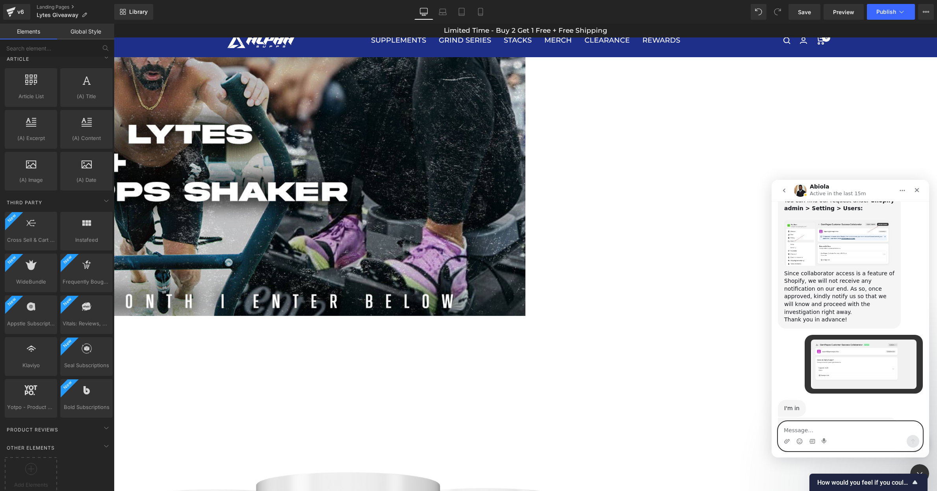
click at [851, 426] on textarea "Message…" at bounding box center [851, 427] width 144 height 13
paste textarea "111386918974"
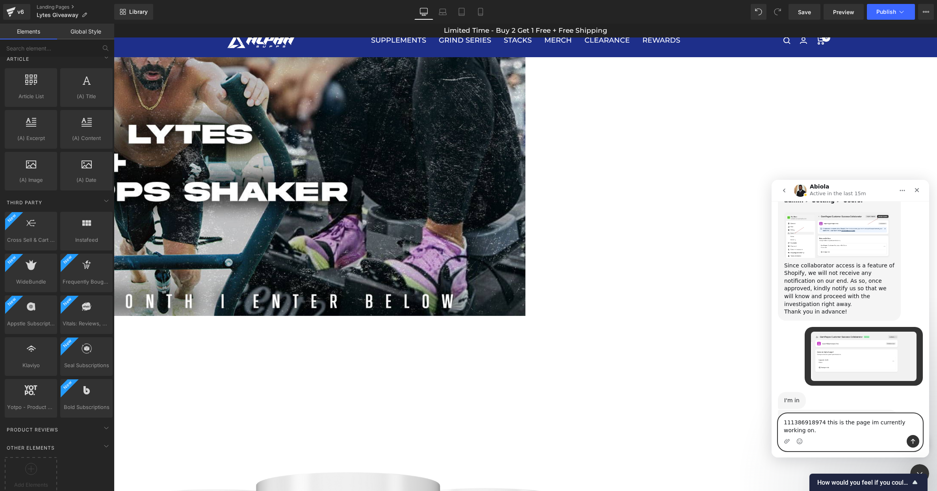
type textarea "111386918974 this is the page im currently working on."
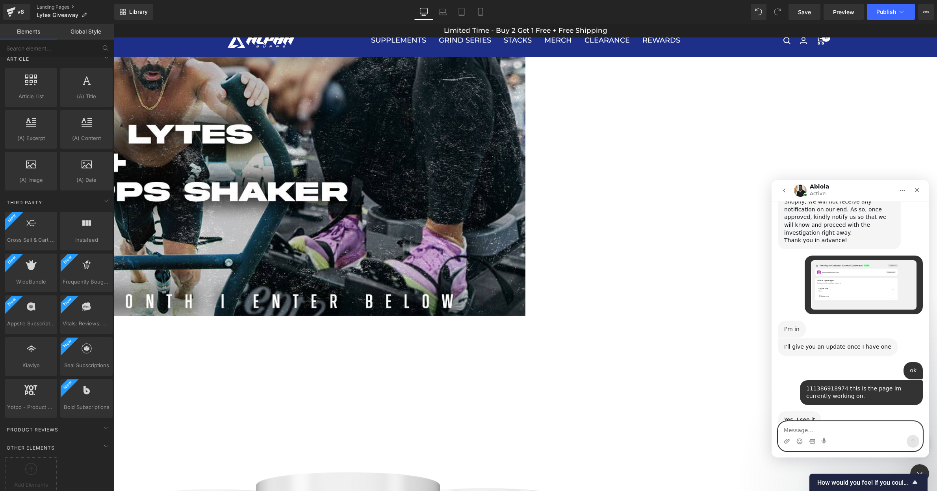
scroll to position [811, 0]
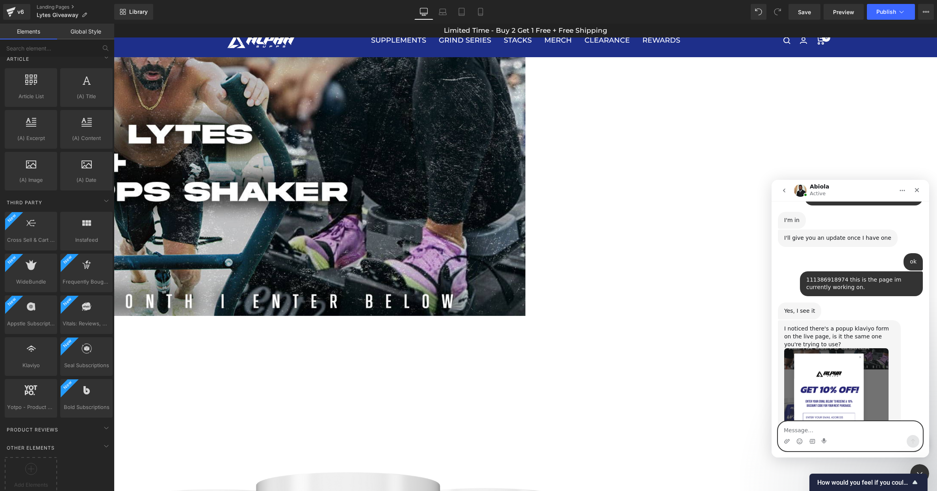
click at [847, 426] on textarea "Message…" at bounding box center [851, 427] width 144 height 13
type textarea "no"
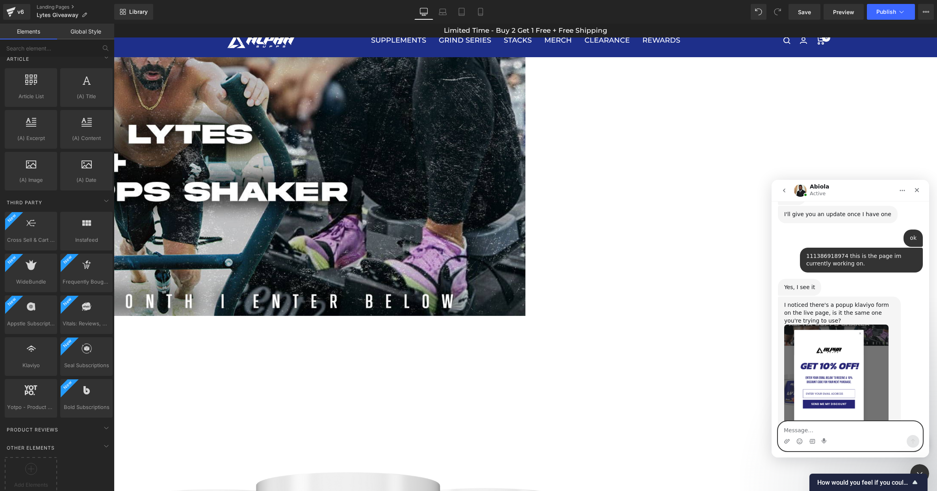
scroll to position [835, 0]
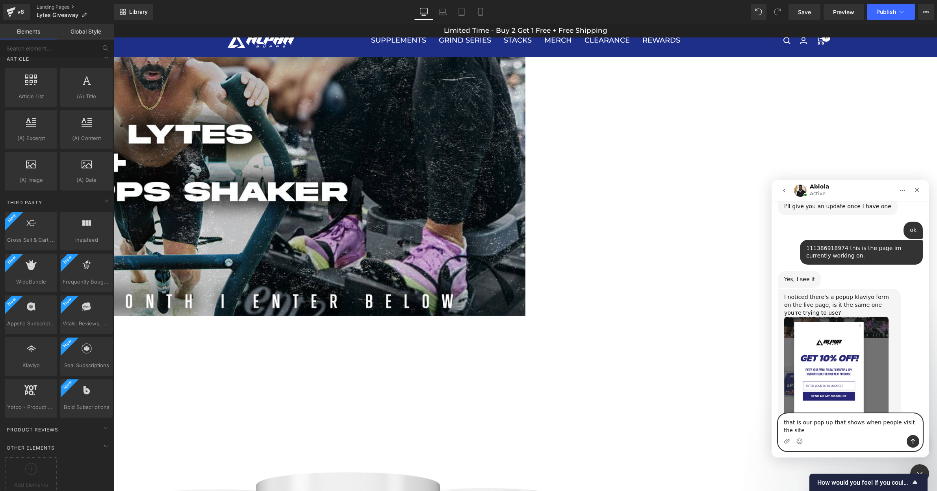
type textarea "that is our pop up that shows when people visit the site."
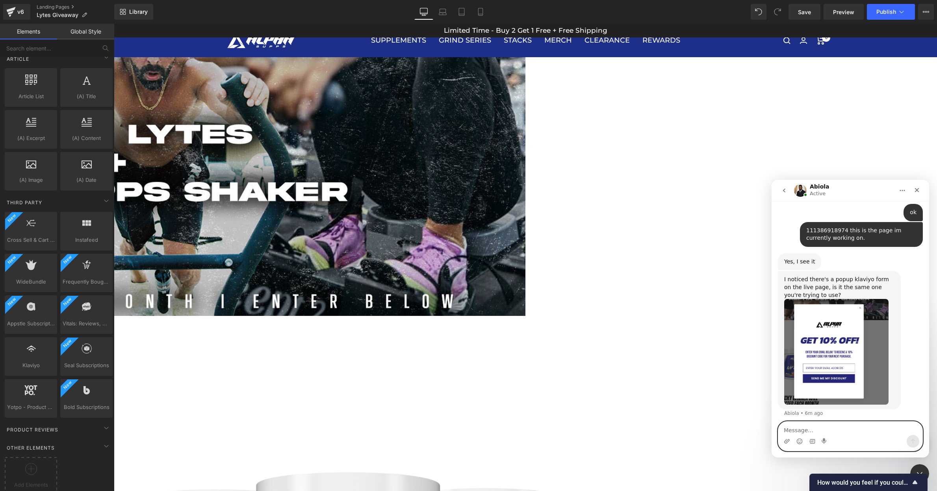
click at [816, 424] on textarea "Message…" at bounding box center [851, 427] width 144 height 13
click at [817, 427] on textarea "Message…" at bounding box center [851, 427] width 144 height 13
click at [820, 424] on textarea "Message…" at bounding box center [851, 427] width 144 height 13
click at [64, 342] on div at bounding box center [468, 233] width 937 height 467
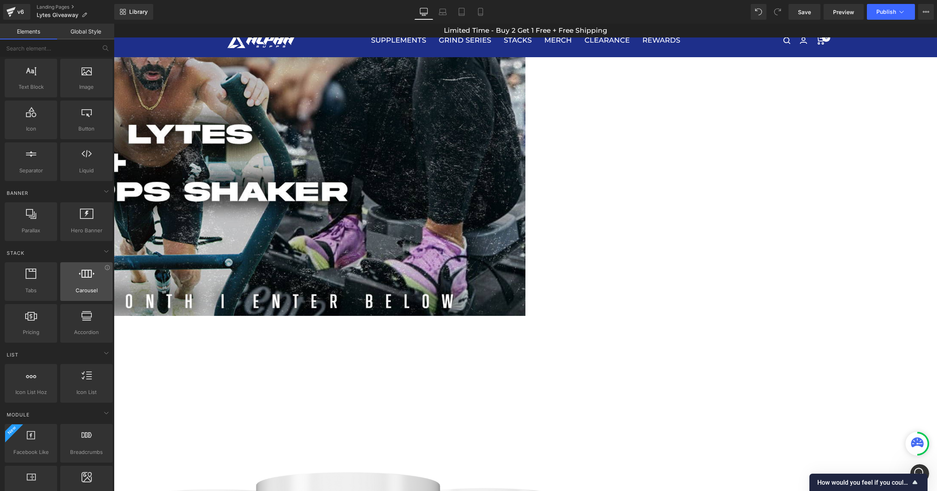
scroll to position [0, 0]
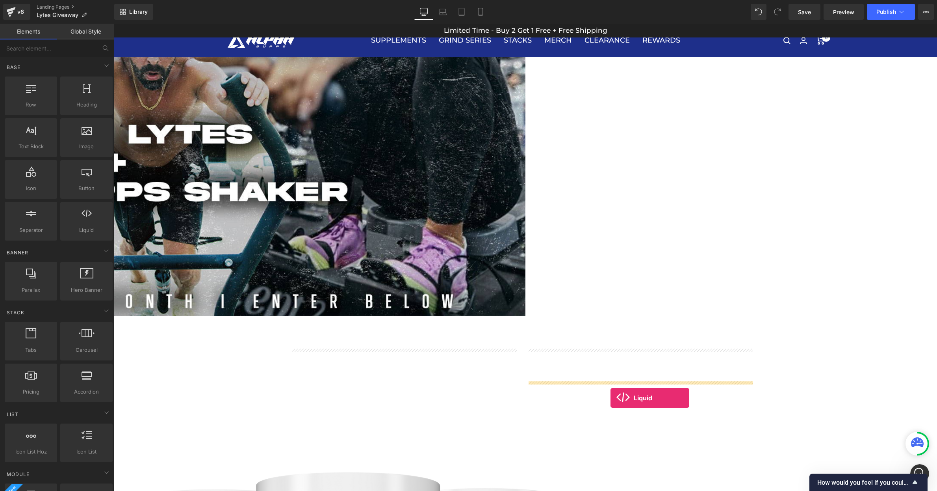
drag, startPoint x: 195, startPoint y: 260, endPoint x: 611, endPoint y: 398, distance: 437.8
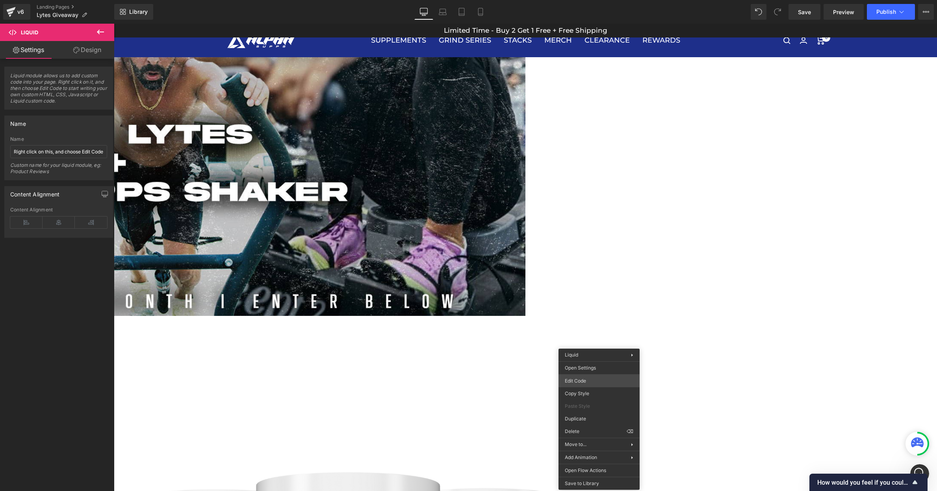
click at [602, 381] on body "Liquid You are previewing how the will restyle your page. You can not edit Elem…" at bounding box center [468, 245] width 937 height 491
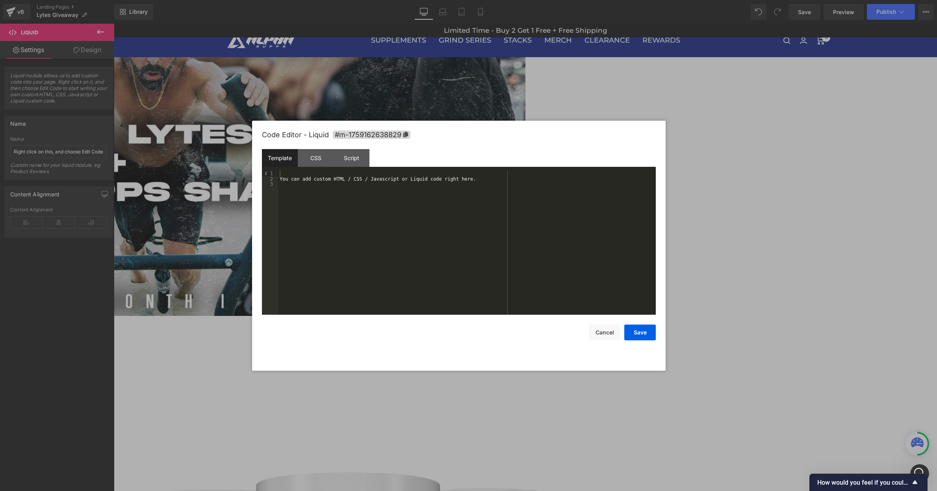
click at [323, 215] on div "You can add custom HTML / CSS / Javascript or Liquid code right here." at bounding box center [467, 248] width 378 height 154
click at [646, 331] on button "Save" at bounding box center [640, 332] width 32 height 16
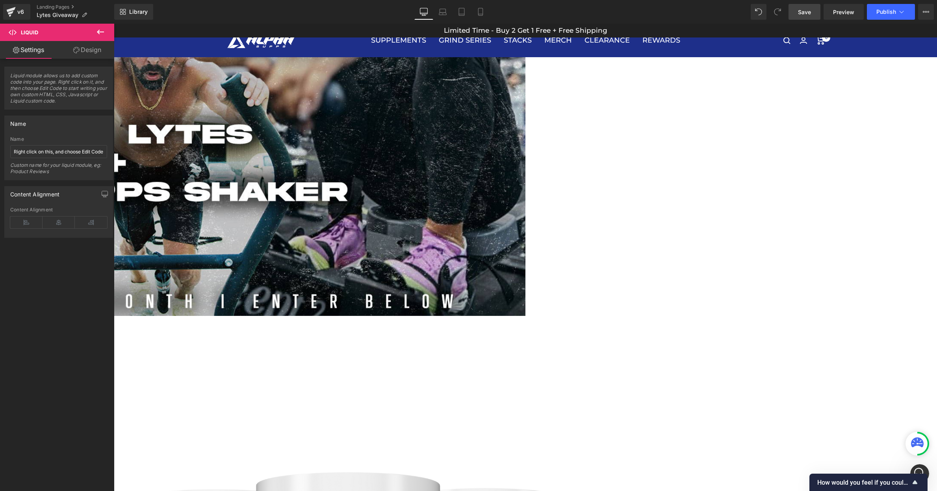
click at [807, 8] on span "Save" at bounding box center [804, 12] width 13 height 8
click at [890, 9] on span "Publish" at bounding box center [887, 12] width 20 height 6
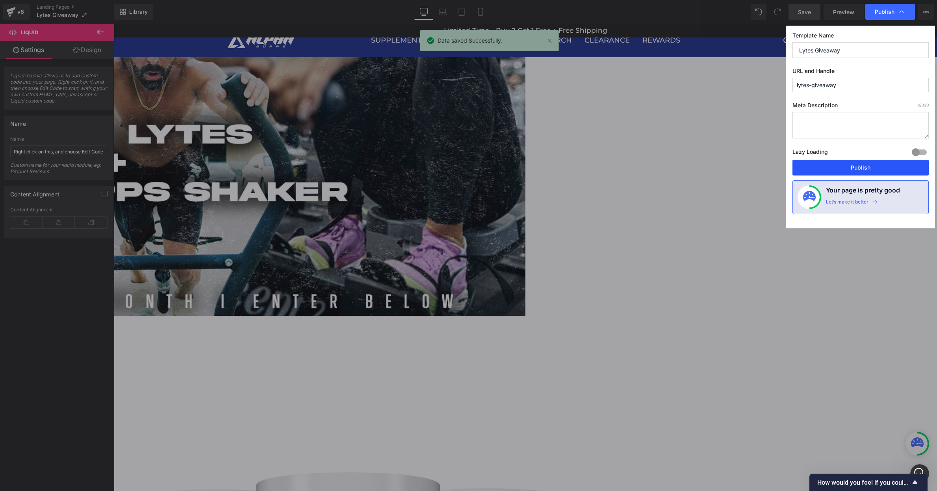
click at [866, 169] on button "Publish" at bounding box center [861, 168] width 136 height 16
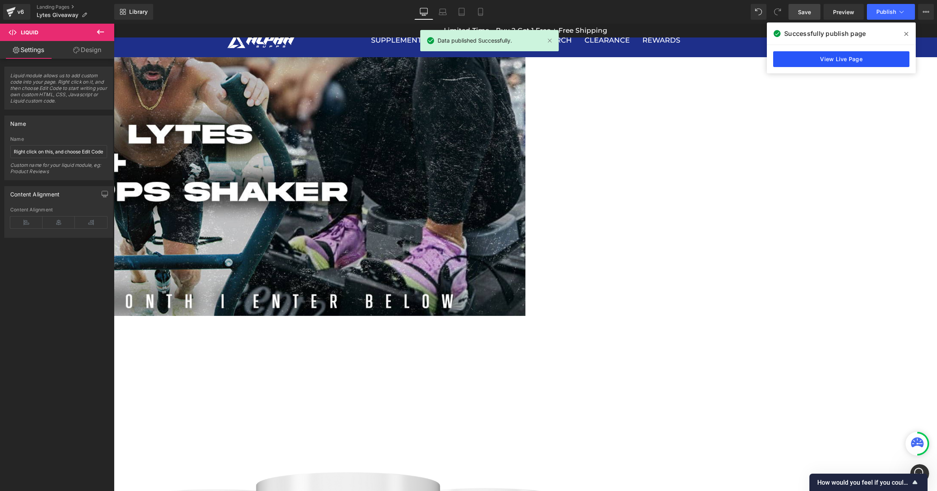
click at [879, 64] on link "View Live Page" at bounding box center [841, 59] width 136 height 16
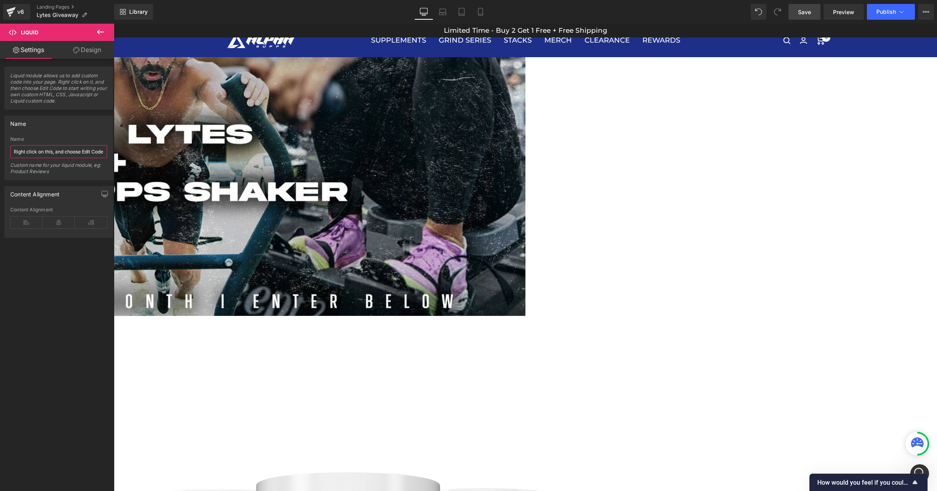
click at [57, 149] on input "Right click on this, and choose Edit Code." at bounding box center [58, 151] width 97 height 13
click at [64, 149] on input "text" at bounding box center [58, 151] width 97 height 13
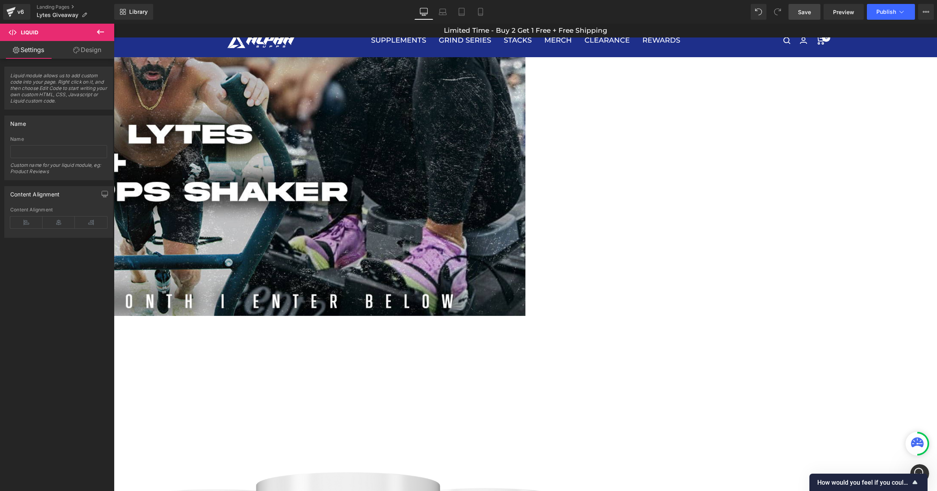
click at [114, 24] on span "Liquid" at bounding box center [114, 24] width 0 height 0
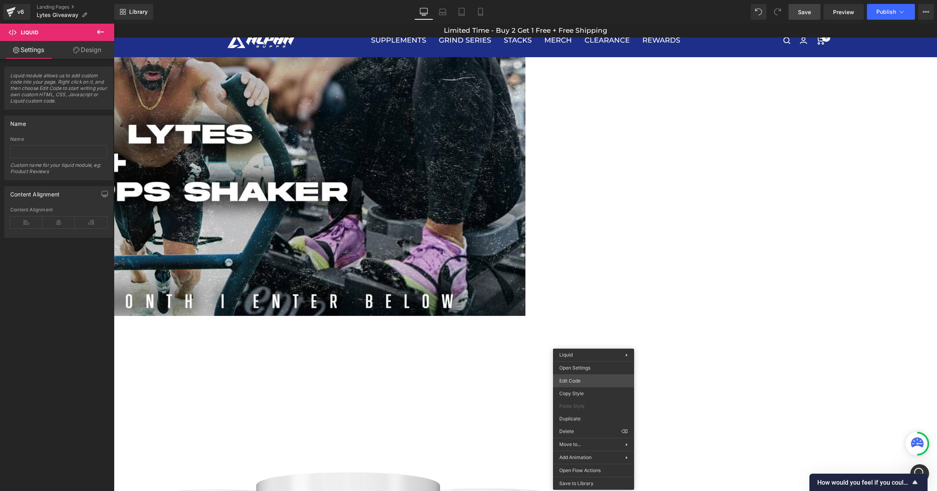
click at [591, 380] on body "Liquid You are previewing how the will restyle your page. You can not edit Elem…" at bounding box center [468, 245] width 937 height 491
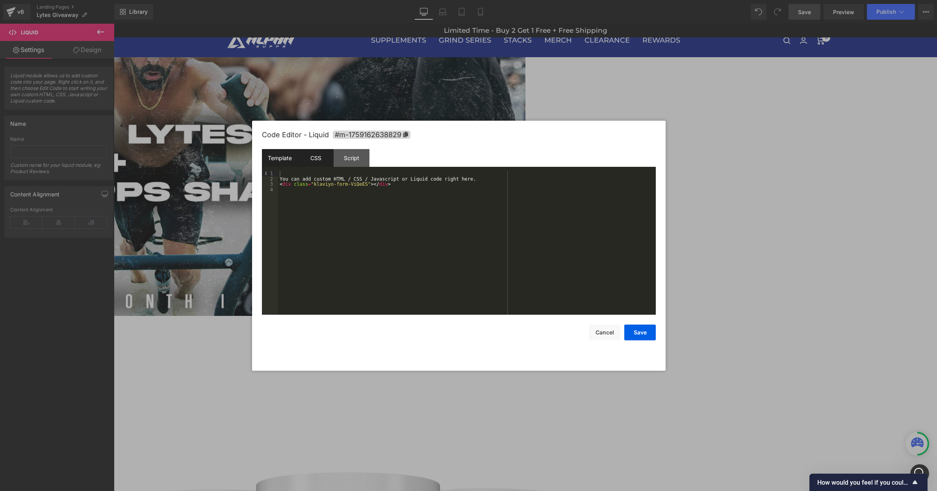
click at [319, 161] on div "CSS" at bounding box center [316, 158] width 36 height 18
click at [350, 158] on div "Script" at bounding box center [352, 158] width 36 height 18
click at [382, 191] on div "( function ( jQuery ) { // var $module = jQuery('#m-1759162638829').children('.…" at bounding box center [467, 248] width 378 height 154
click at [429, 179] on div "( function ( jQuery ) { // var $module = jQuery('#m-1759162638829').children('.…" at bounding box center [467, 248] width 378 height 154
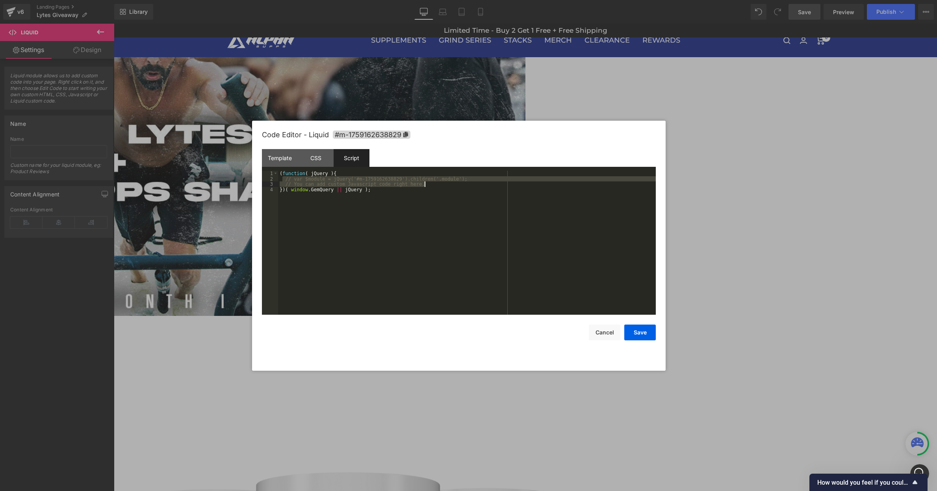
drag, startPoint x: 284, startPoint y: 178, endPoint x: 480, endPoint y: 184, distance: 196.3
click at [480, 184] on div "( function ( jQuery ) { // var $module = jQuery('#m-1759162638829').children('.…" at bounding box center [467, 248] width 378 height 154
click at [277, 158] on div "Template" at bounding box center [280, 158] width 36 height 18
drag, startPoint x: 399, startPoint y: 182, endPoint x: 281, endPoint y: 179, distance: 117.4
click at [281, 179] on div "You can add custom HTML / CSS / Javascript or Liquid code right here. < div cla…" at bounding box center [467, 248] width 378 height 154
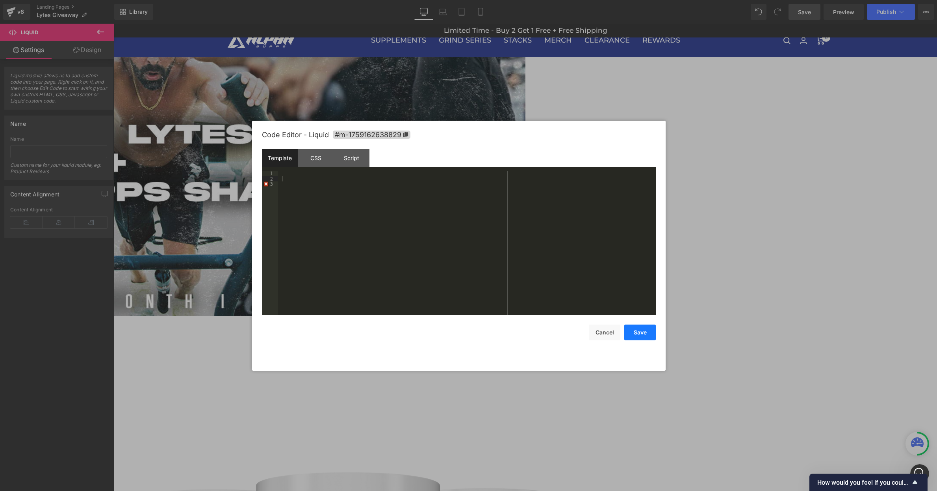
click at [632, 327] on button "Save" at bounding box center [640, 332] width 32 height 16
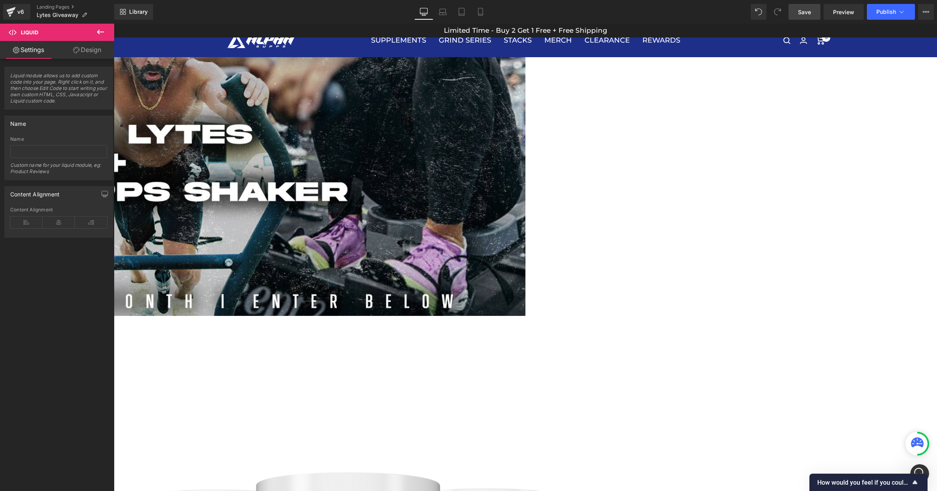
click at [801, 8] on span "Save" at bounding box center [804, 12] width 13 height 8
click at [883, 5] on button "Publish" at bounding box center [891, 12] width 48 height 16
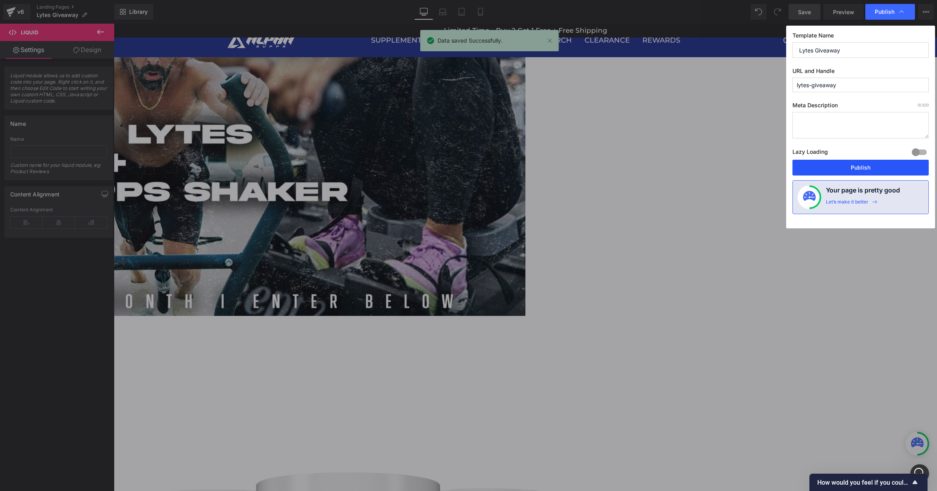
drag, startPoint x: 858, startPoint y: 174, endPoint x: 743, endPoint y: 150, distance: 116.8
click at [858, 174] on button "Publish" at bounding box center [861, 168] width 136 height 16
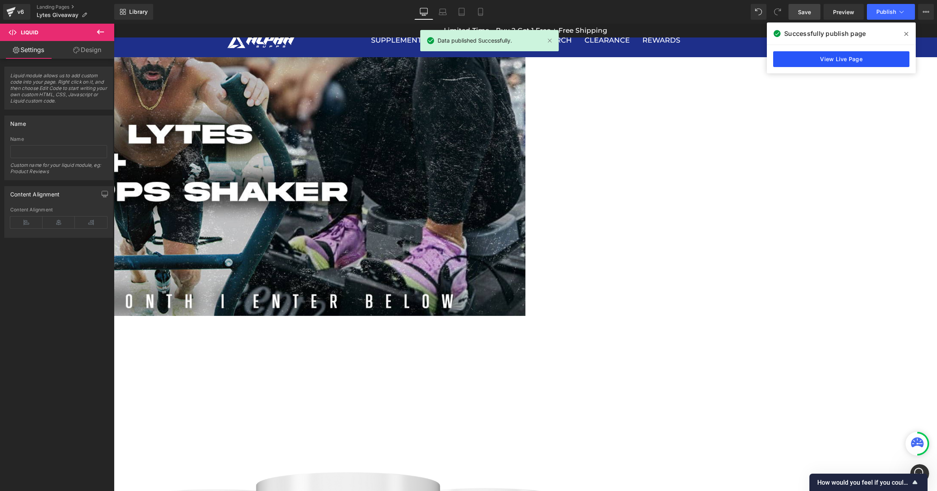
click at [864, 59] on link "View Live Page" at bounding box center [841, 59] width 136 height 16
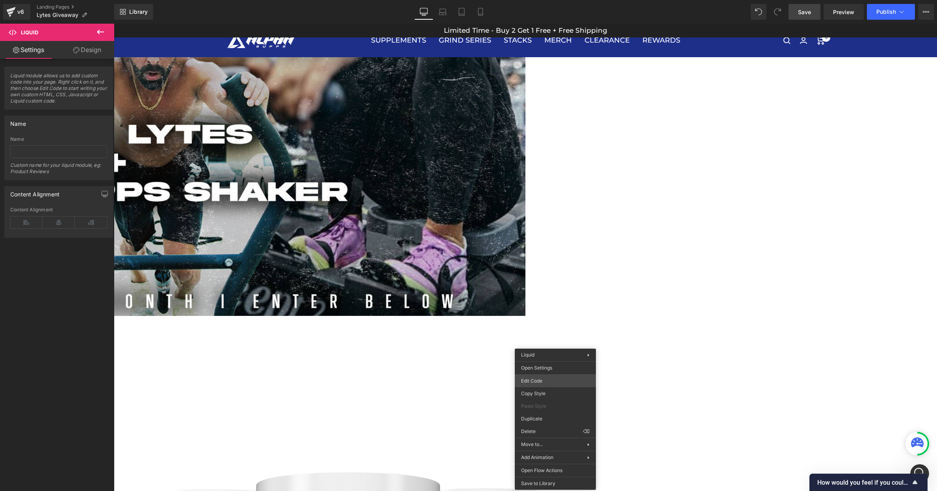
click at [557, 382] on body "Liquid You are previewing how the will restyle your page. You can not edit Elem…" at bounding box center [468, 245] width 937 height 491
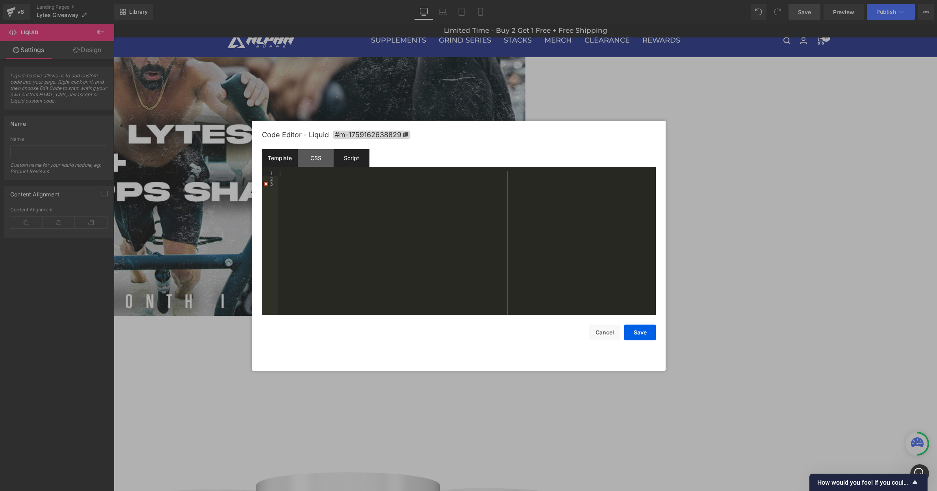
drag, startPoint x: 368, startPoint y: 164, endPoint x: 357, endPoint y: 160, distance: 12.5
click at [368, 164] on div "Script" at bounding box center [352, 158] width 36 height 18
click at [355, 159] on div "Script" at bounding box center [352, 158] width 36 height 18
click at [330, 162] on div "CSS" at bounding box center [316, 158] width 36 height 18
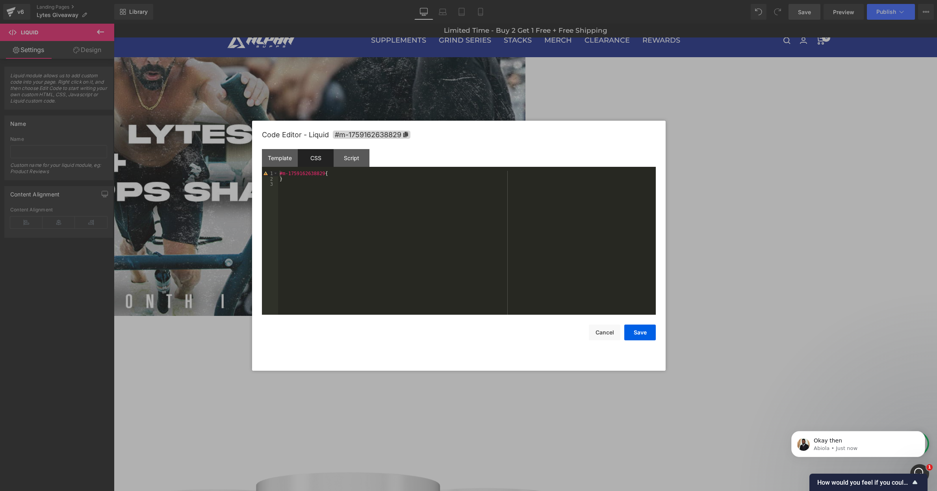
scroll to position [914, 0]
click at [606, 330] on button "Cancel" at bounding box center [605, 332] width 32 height 16
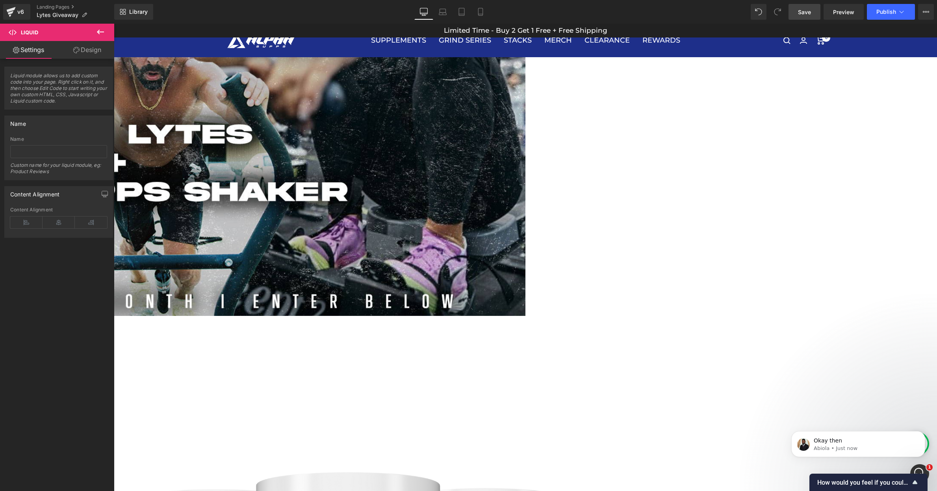
click at [114, 24] on link at bounding box center [114, 24] width 0 height 0
click at [114, 24] on icon at bounding box center [114, 24] width 0 height 0
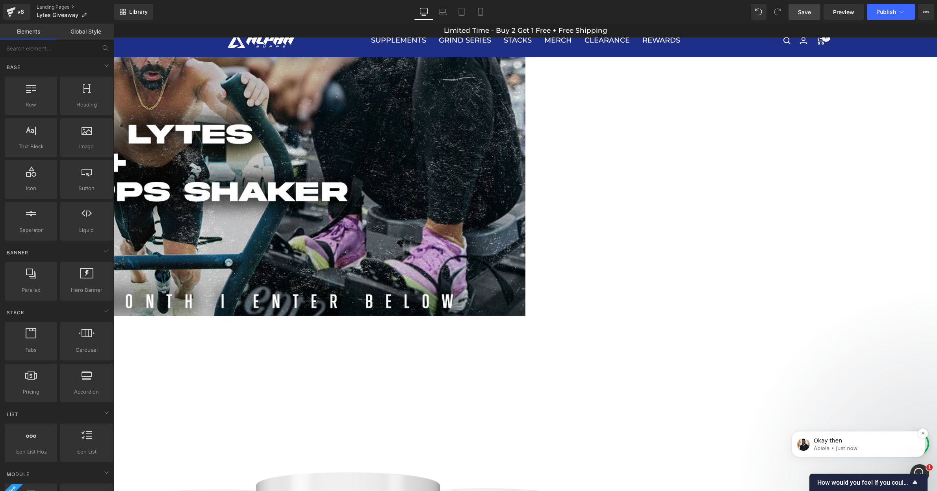
click at [846, 444] on p "Abiola • Just now" at bounding box center [865, 447] width 102 height 7
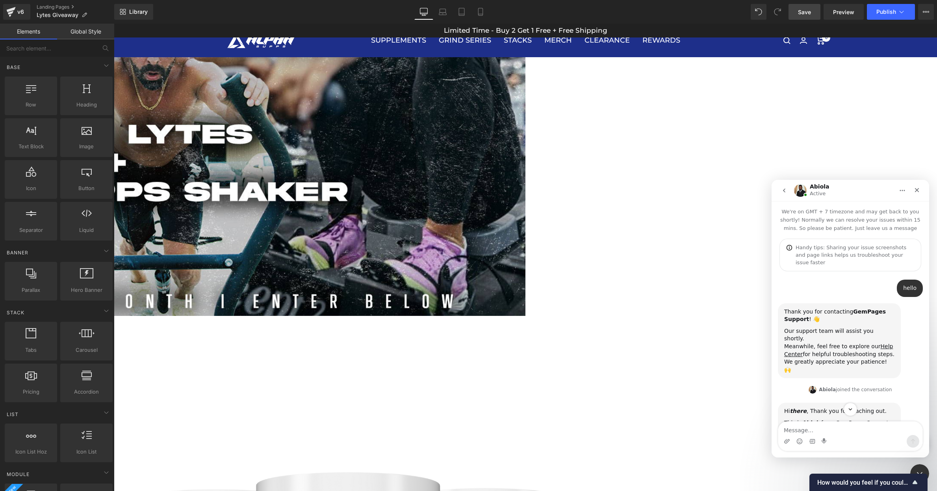
scroll to position [968, 0]
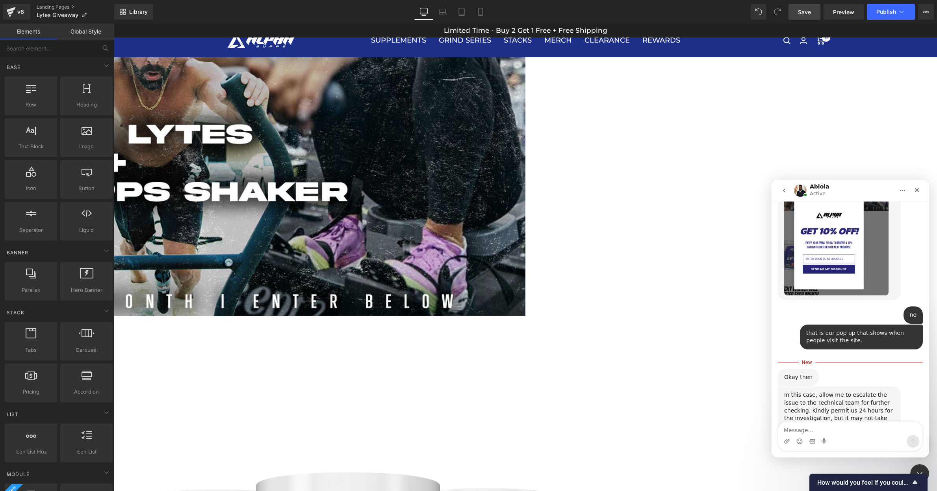
click at [837, 428] on textarea "Message…" at bounding box center [851, 427] width 144 height 13
type textarea "ok"
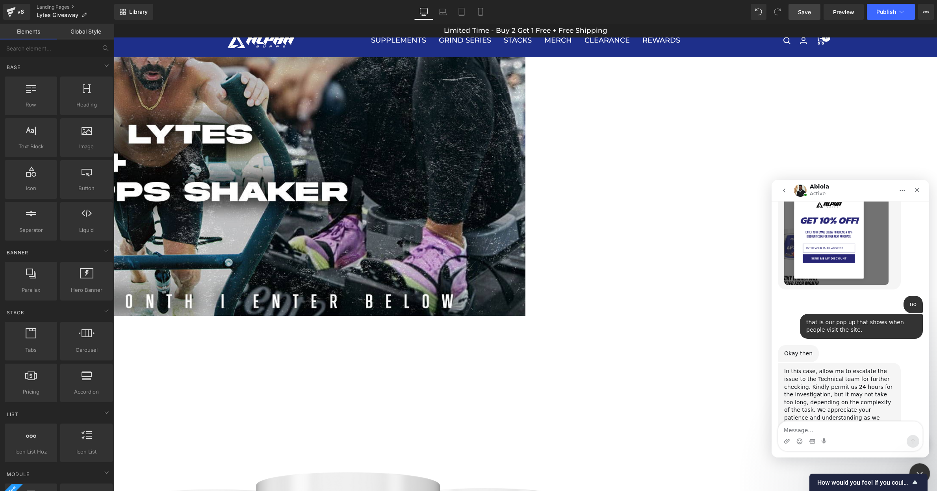
click at [920, 468] on icon "Close Intercom Messenger" at bounding box center [918, 471] width 9 height 9
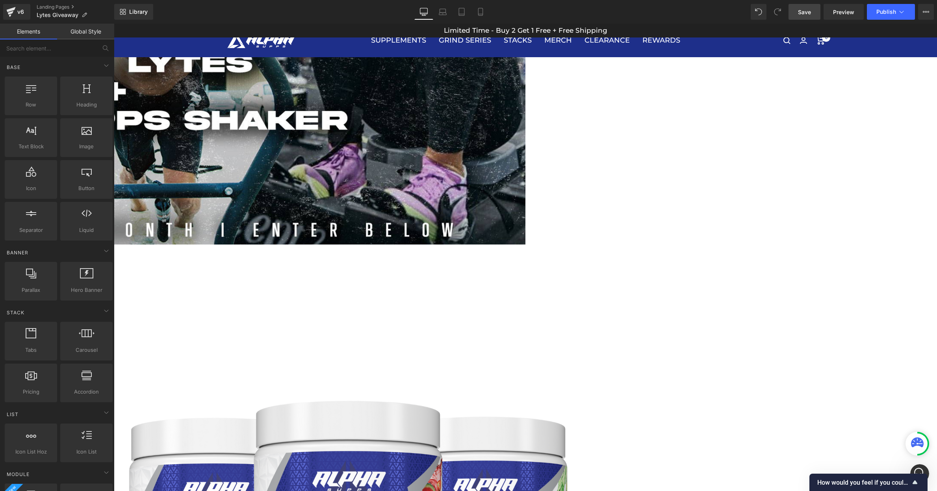
scroll to position [410, 0]
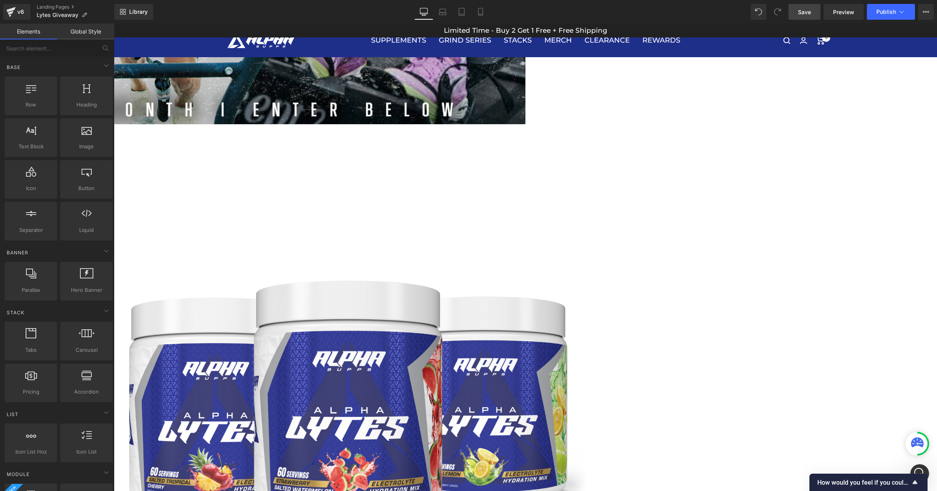
click at [807, 10] on span "Save" at bounding box center [804, 12] width 13 height 8
click at [887, 10] on span "Publish" at bounding box center [887, 12] width 20 height 6
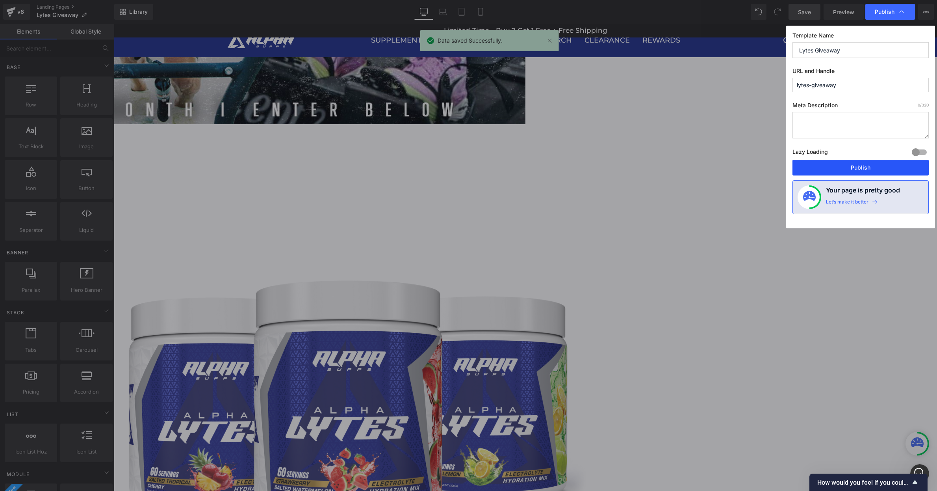
click at [880, 163] on button "Publish" at bounding box center [861, 168] width 136 height 16
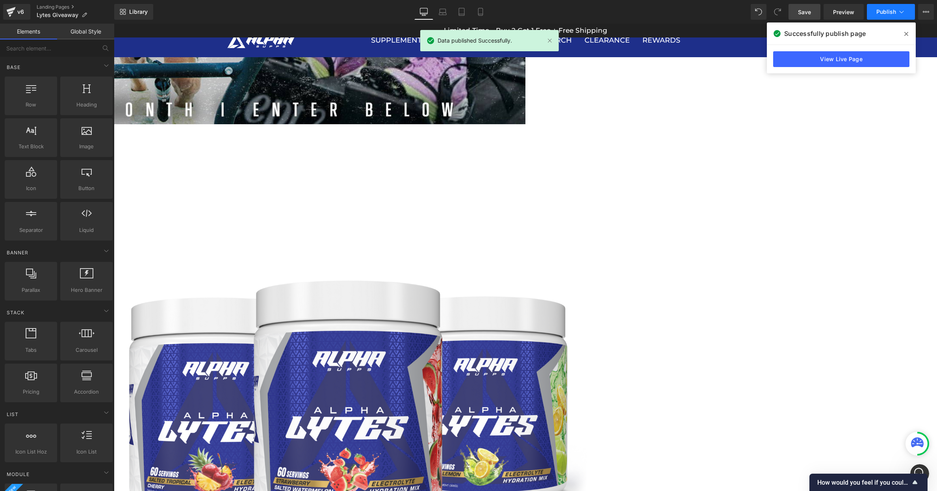
click at [884, 12] on span "Publish" at bounding box center [887, 12] width 20 height 6
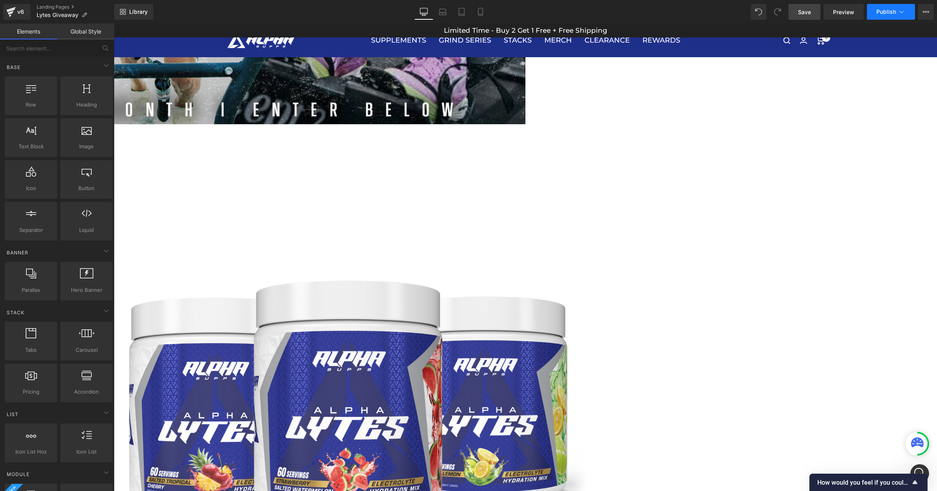
click at [904, 11] on icon at bounding box center [902, 12] width 8 height 8
click at [840, 8] on span "Preview" at bounding box center [843, 12] width 21 height 8
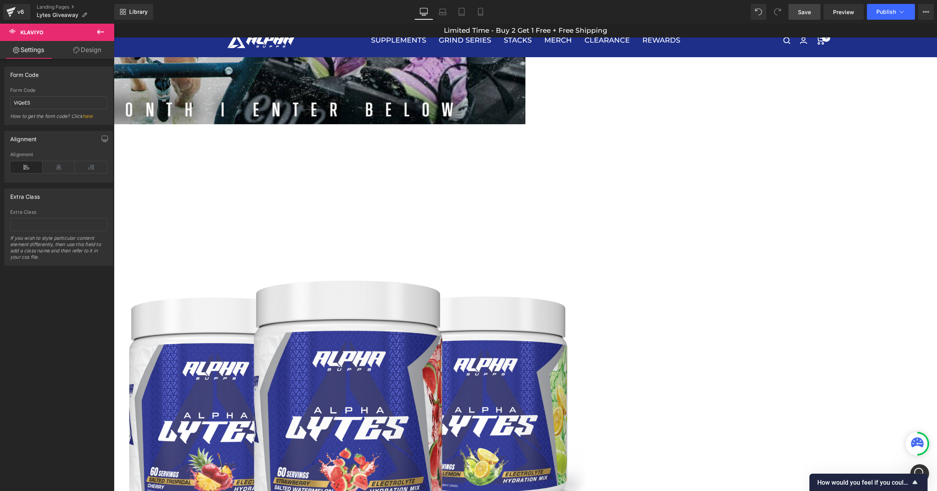
click at [114, 24] on span "Klaviyo" at bounding box center [114, 24] width 0 height 0
click at [54, 100] on input "ViQeES" at bounding box center [58, 102] width 97 height 13
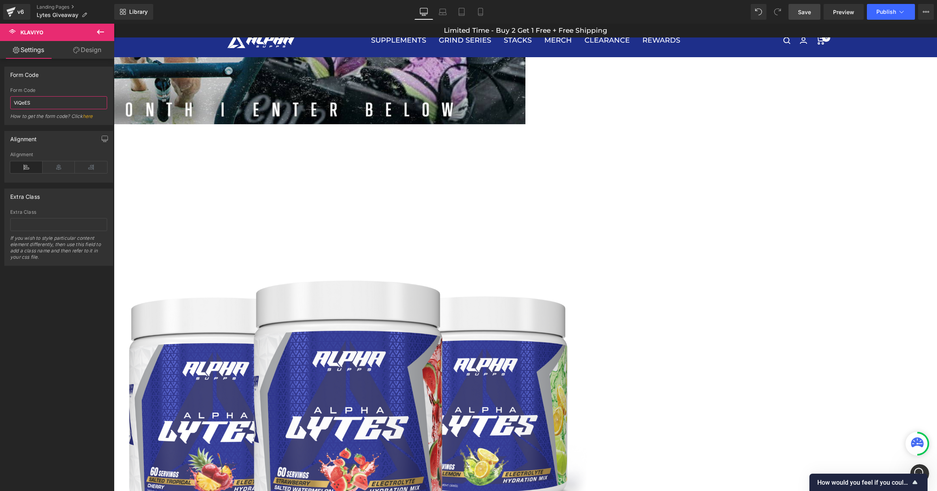
click at [54, 100] on input "ViQeES" at bounding box center [58, 102] width 97 height 13
click at [90, 119] on link "here" at bounding box center [88, 116] width 10 height 6
click at [797, 7] on link "Save" at bounding box center [805, 12] width 32 height 16
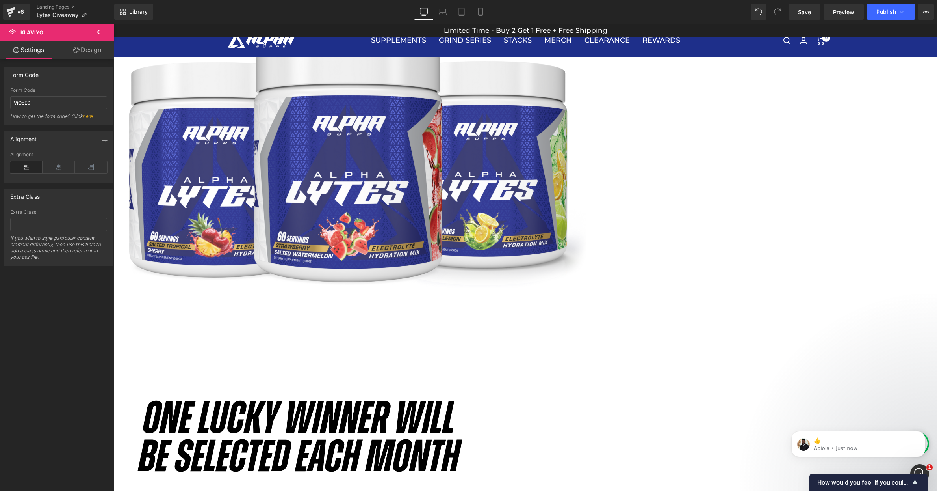
scroll to position [1024, 0]
click at [878, 447] on p "Abiola • 4m ago" at bounding box center [865, 447] width 102 height 7
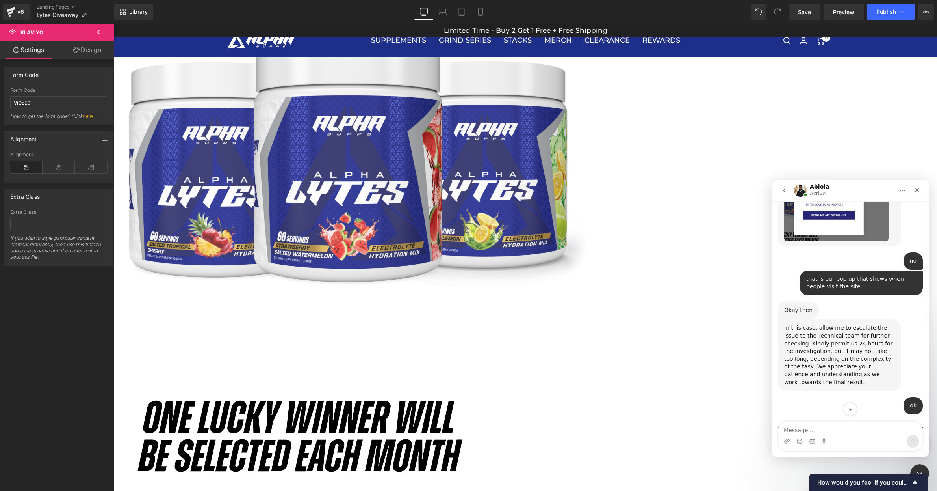
scroll to position [1037, 0]
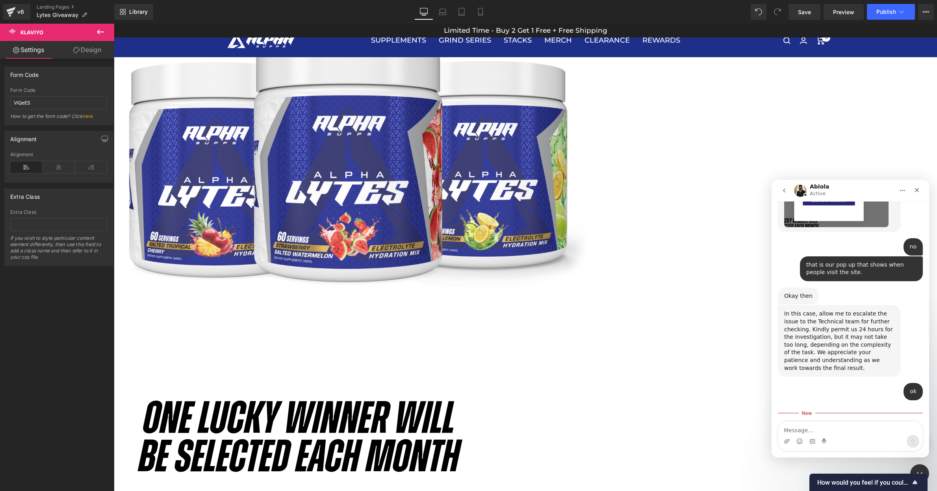
click at [835, 153] on div at bounding box center [468, 233] width 937 height 467
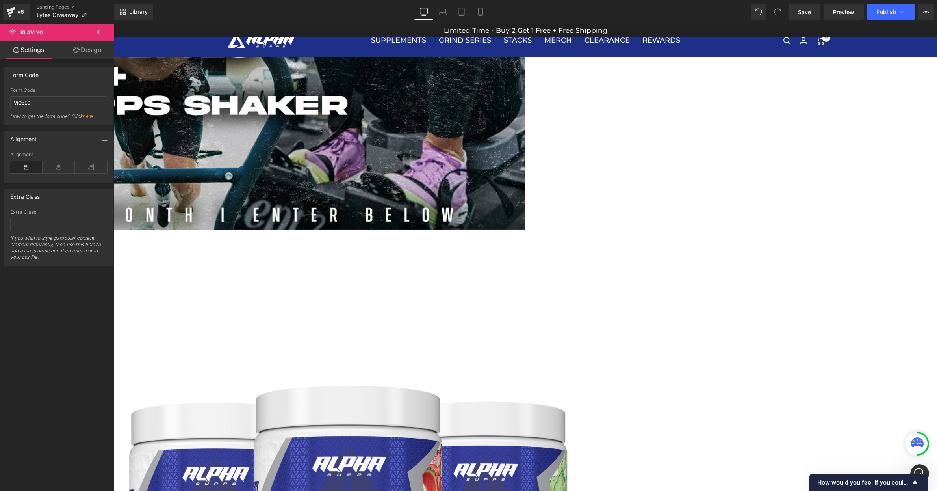
scroll to position [1, 0]
click at [921, 463] on div "Open Intercom Messenger" at bounding box center [919, 472] width 26 height 26
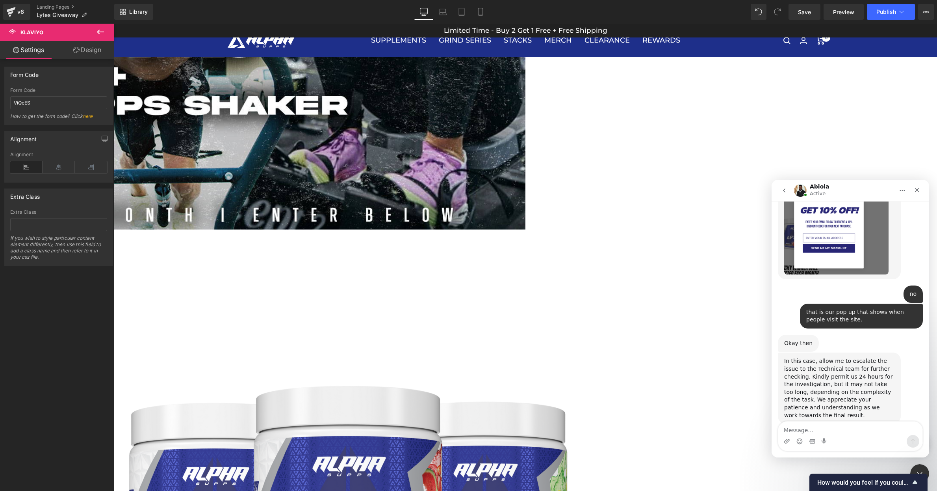
scroll to position [1024, 0]
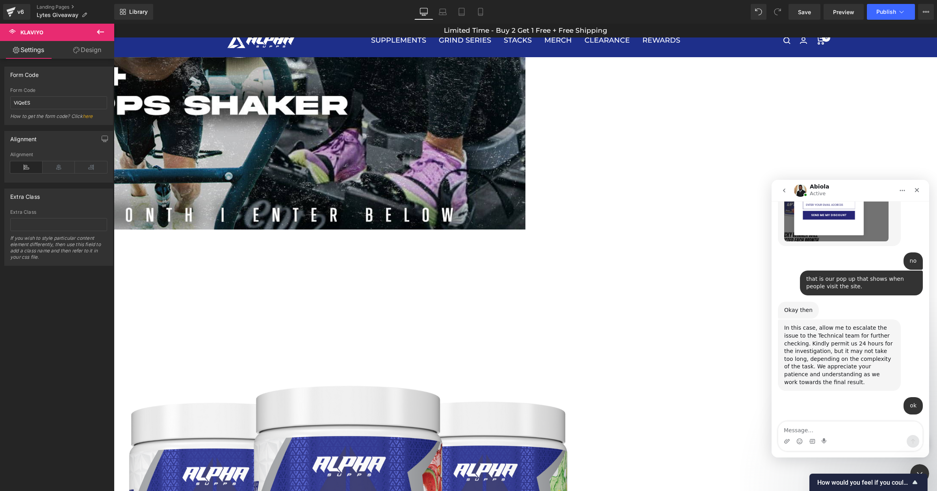
click at [603, 319] on div at bounding box center [468, 233] width 937 height 467
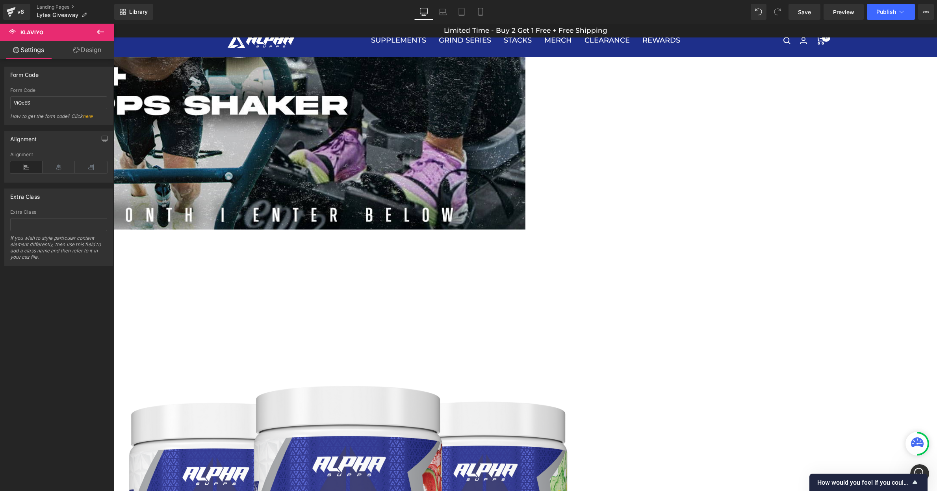
click at [82, 49] on link "Design" at bounding box center [87, 50] width 57 height 18
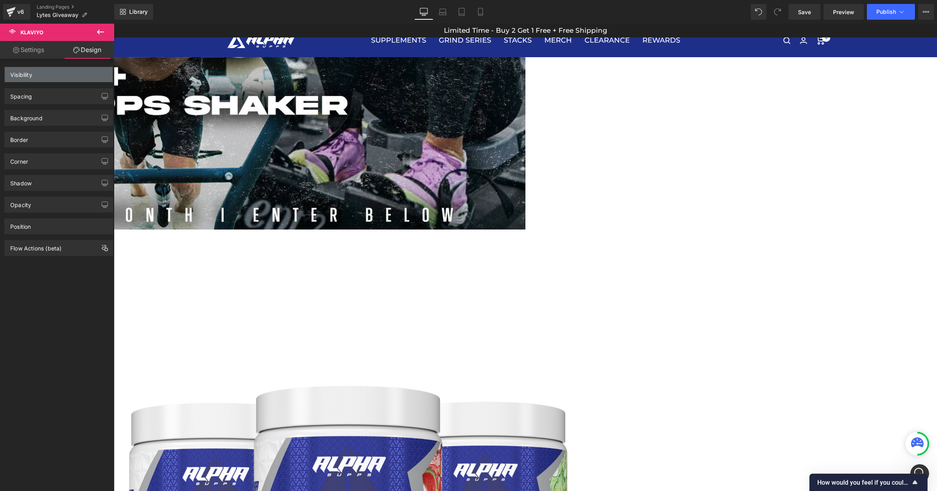
click at [69, 69] on div "Visibility" at bounding box center [59, 74] width 108 height 15
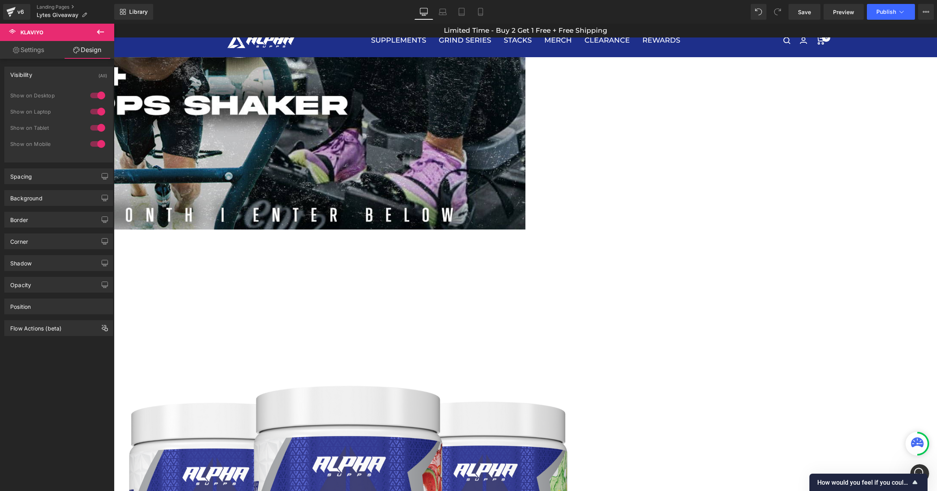
click at [69, 74] on div "Visibility (All)" at bounding box center [59, 74] width 108 height 15
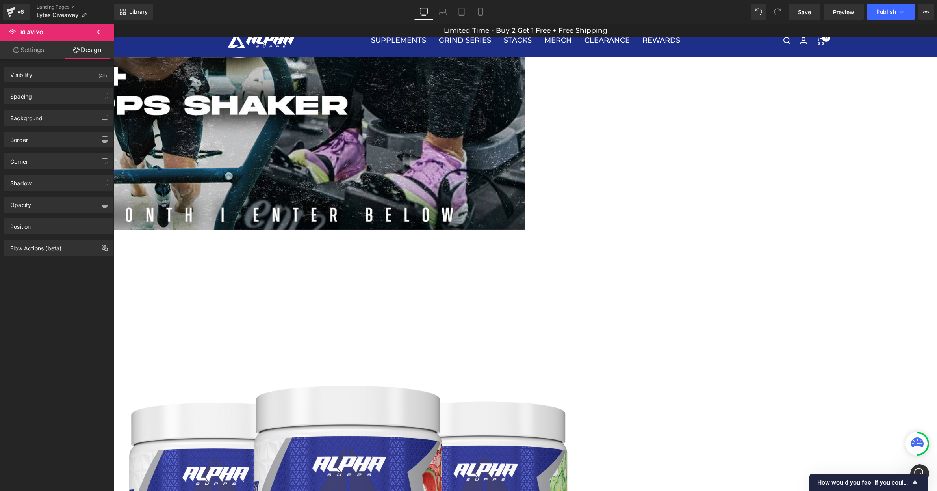
click at [28, 38] on span "Klaviyo" at bounding box center [47, 32] width 79 height 17
click at [28, 48] on link "Settings" at bounding box center [28, 50] width 57 height 18
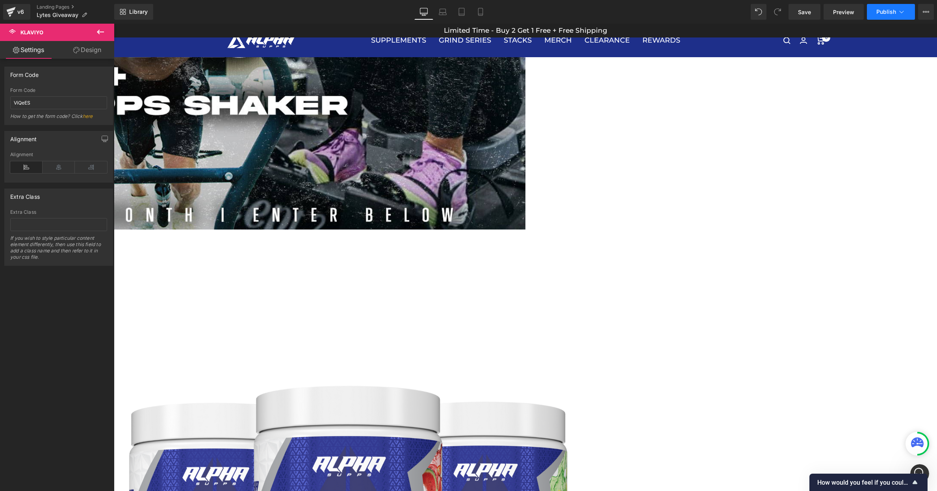
click at [891, 4] on button "Publish" at bounding box center [891, 12] width 48 height 16
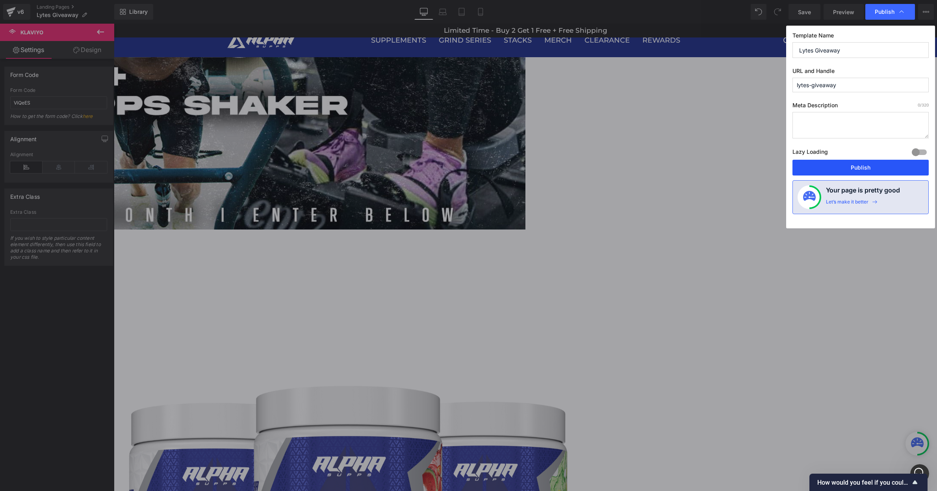
click at [855, 164] on button "Publish" at bounding box center [861, 168] width 136 height 16
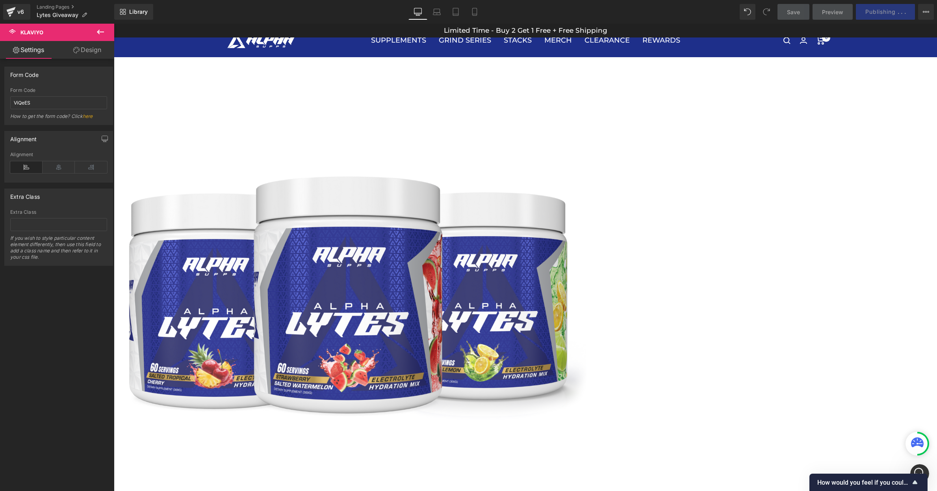
scroll to position [580, 0]
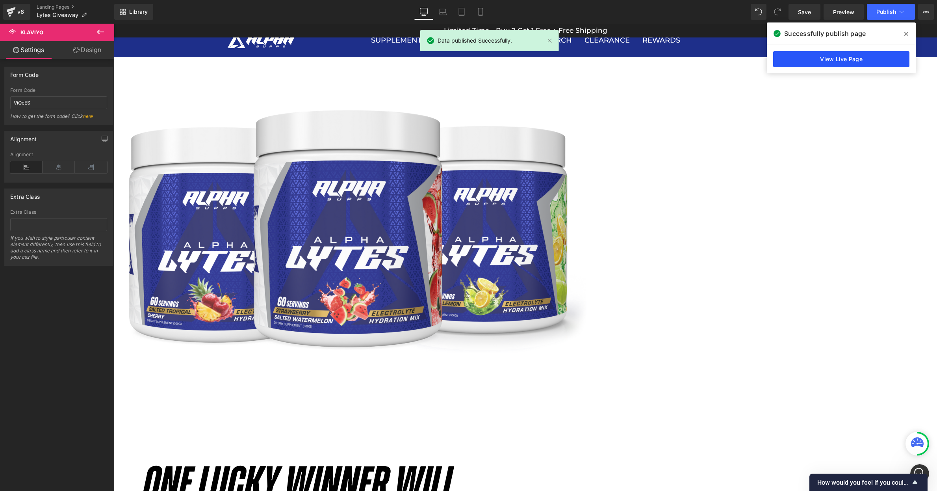
click at [837, 59] on link "View Live Page" at bounding box center [841, 59] width 136 height 16
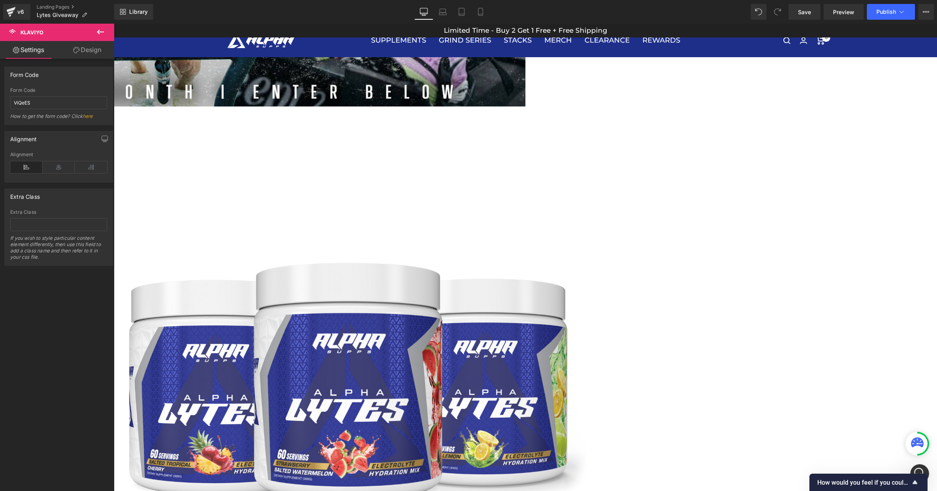
scroll to position [478, 0]
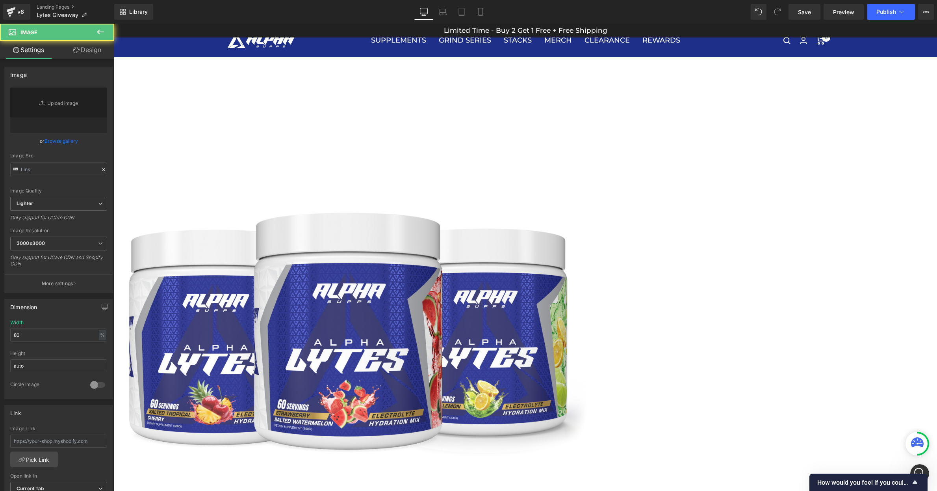
type input "https://ucarecdn.com/90fa99aa-796f-42b9-83e1-4e26e93f302b/lucky.original.svg"
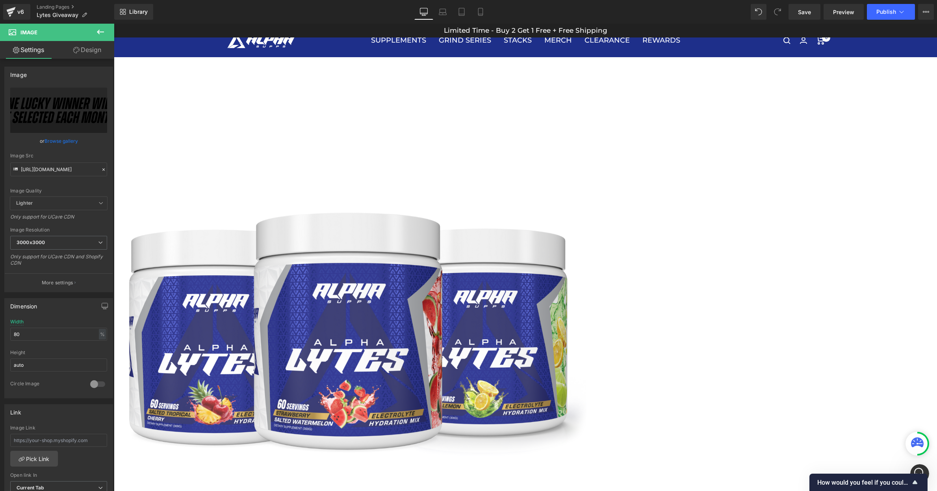
click at [255, 291] on div "Image Row Image Klaviyo Klaviyo Image Each month, we'll be picking a lucky winn…" at bounding box center [525, 386] width 823 height 1586
click at [357, 289] on img at bounding box center [350, 304] width 473 height 473
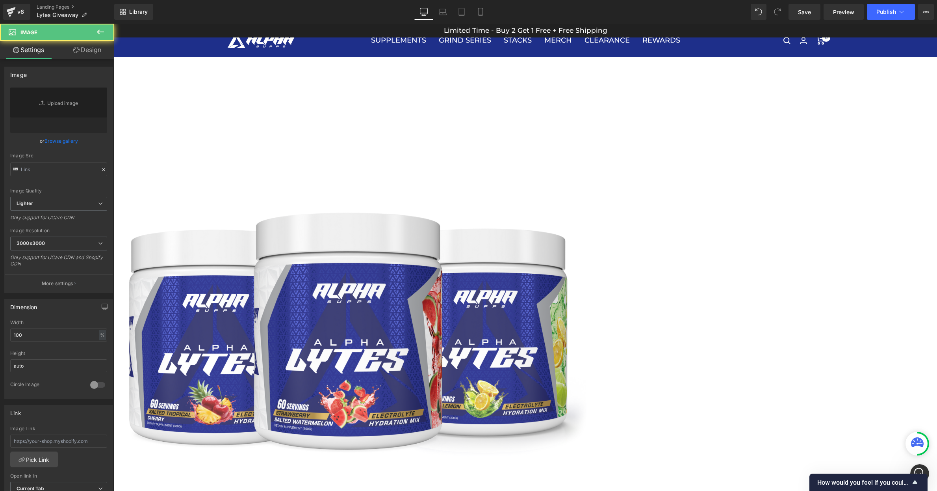
type input "https://ucarecdn.com/9578e6d5-888d-4aac-92c2-59de5c085c7e/-/format/auto/-/previ…"
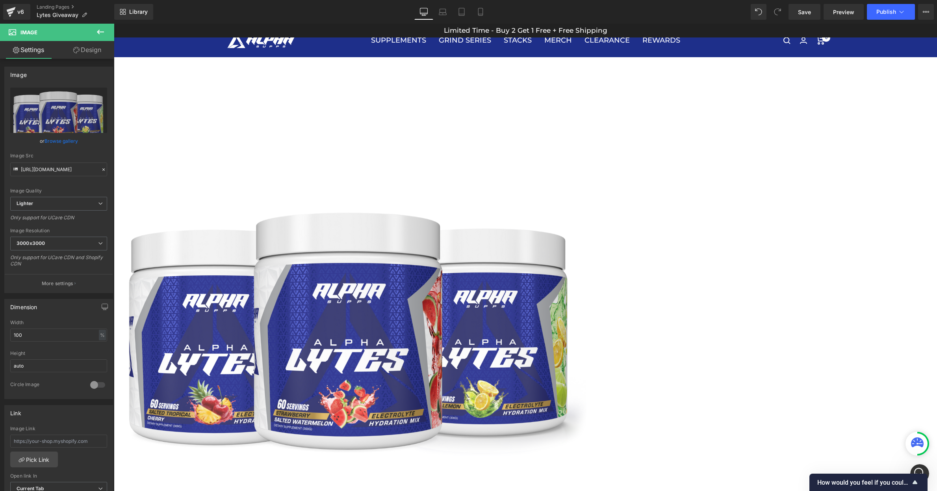
click at [78, 51] on link "Design" at bounding box center [87, 50] width 57 height 18
click at [0, 0] on div "Spacing" at bounding box center [0, 0] width 0 height 0
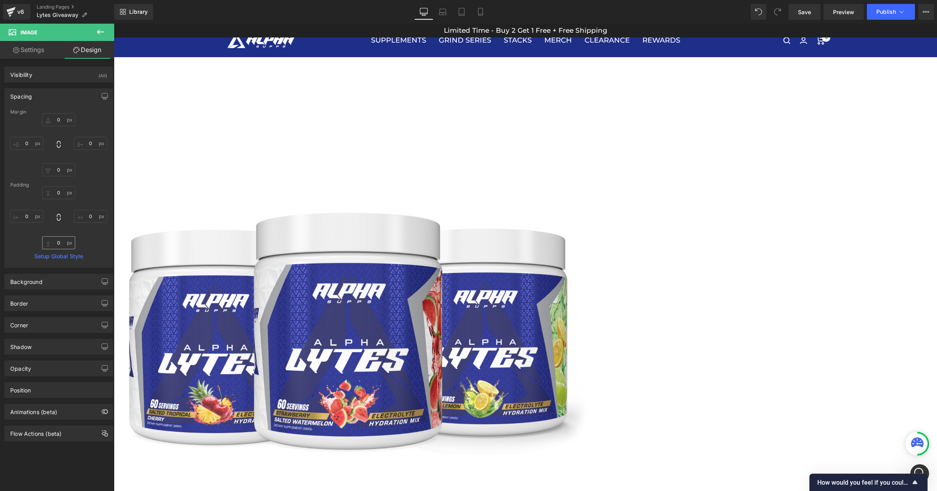
type input "0"
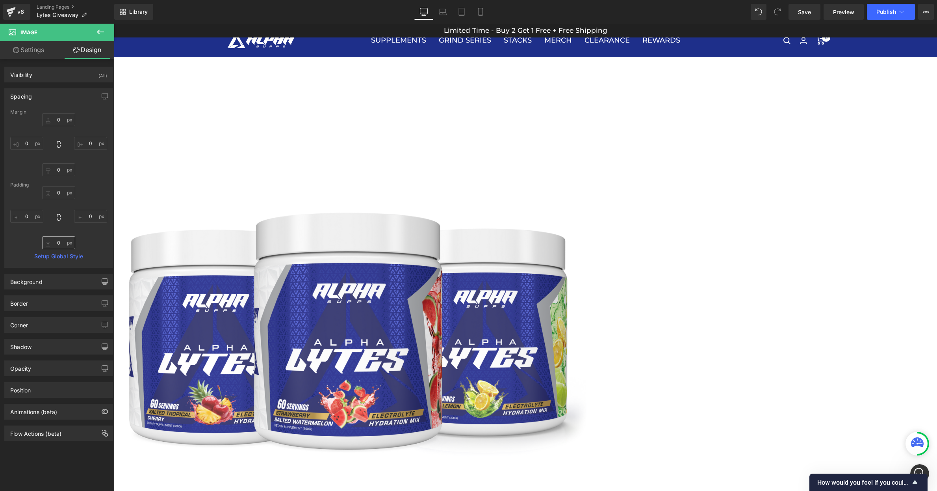
type input "0"
click at [62, 243] on input "0" at bounding box center [58, 242] width 33 height 13
type input "0"
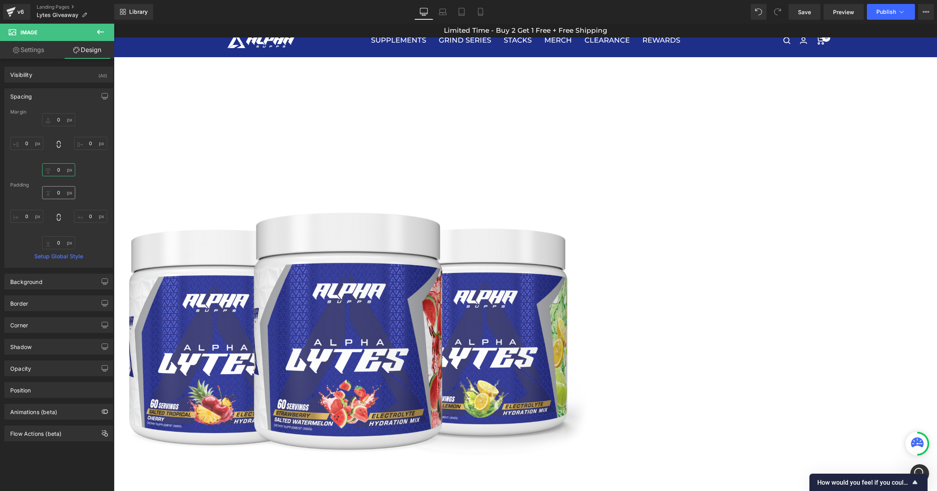
click at [58, 170] on input "0" at bounding box center [58, 169] width 33 height 13
type input "-30"
click at [158, 204] on div "Image Row Image Klaviyo Klaviyo Image Each month, we'll be picking a lucky winn…" at bounding box center [525, 382] width 823 height 1578
drag, startPoint x: 807, startPoint y: 13, endPoint x: 686, endPoint y: 16, distance: 121.0
click at [807, 13] on span "Save" at bounding box center [804, 12] width 13 height 8
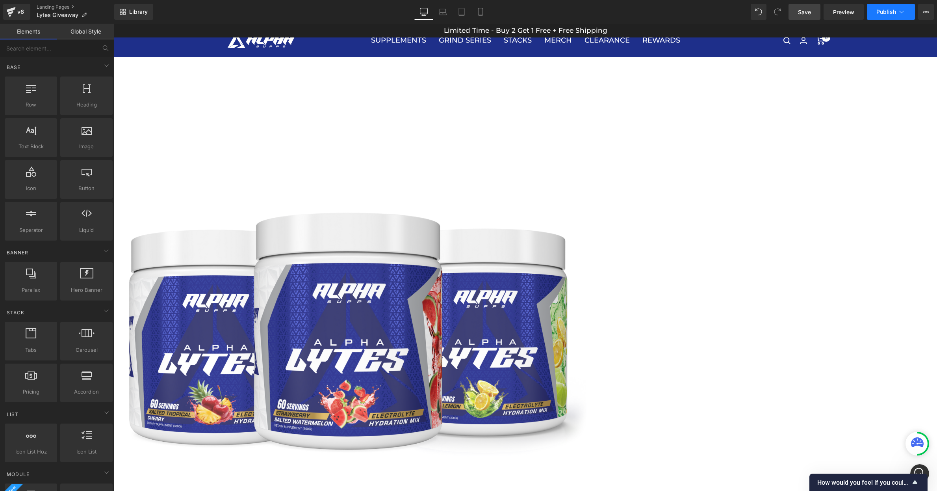
click at [887, 13] on span "Publish" at bounding box center [887, 12] width 20 height 6
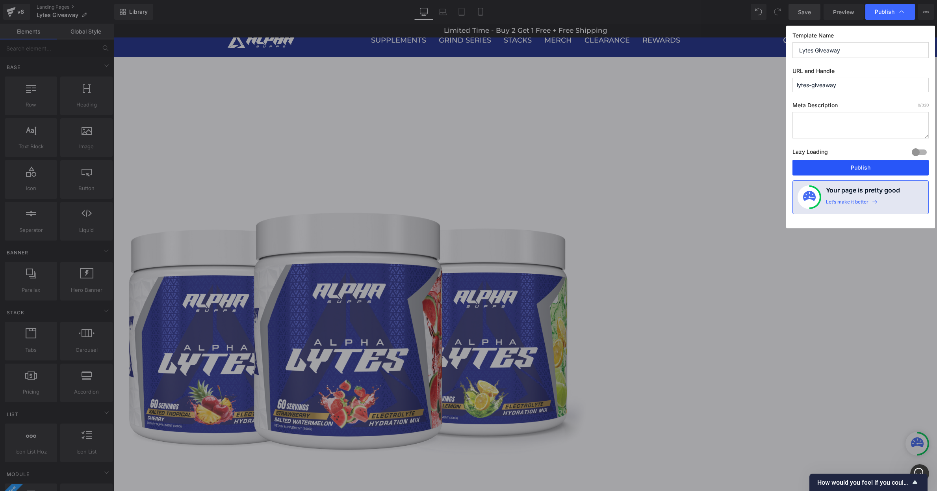
click at [864, 168] on button "Publish" at bounding box center [861, 168] width 136 height 16
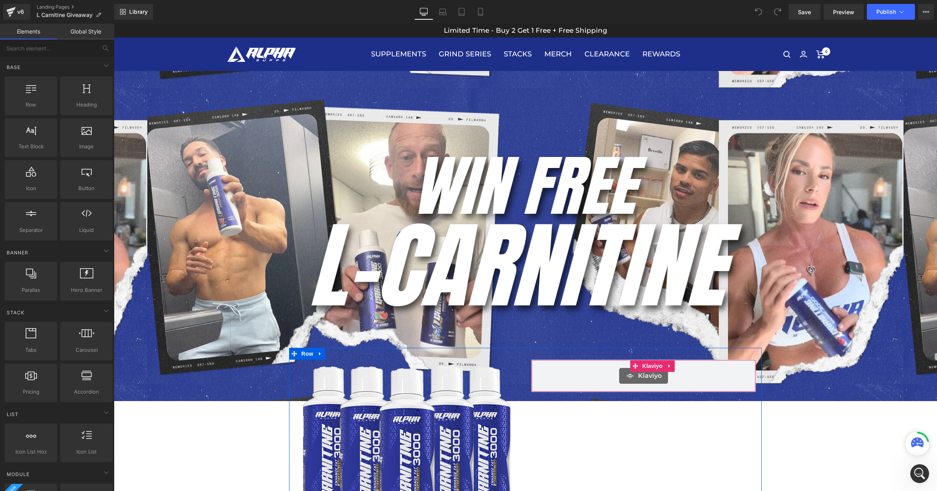
click at [645, 379] on span "Klaviyo" at bounding box center [650, 375] width 24 height 9
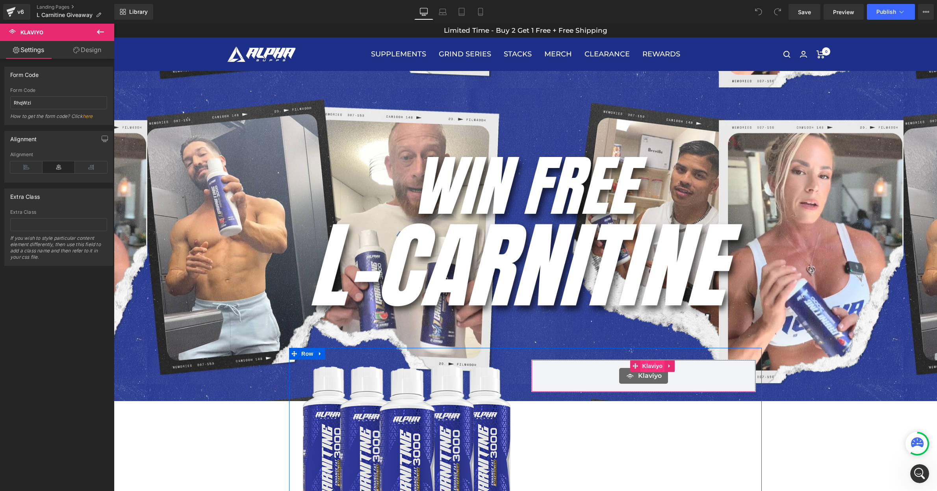
click at [648, 364] on span "Klaviyo" at bounding box center [653, 366] width 24 height 12
click at [643, 379] on span "Klaviyo" at bounding box center [650, 375] width 24 height 9
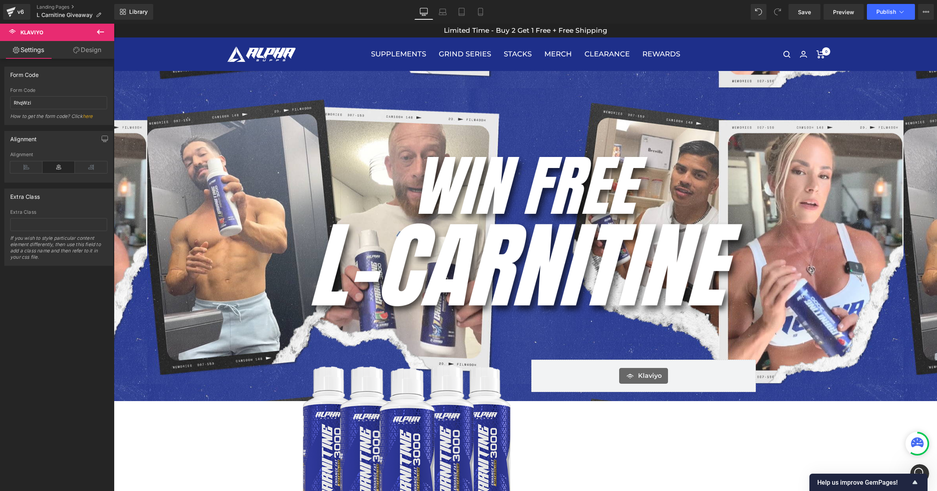
scroll to position [558, 0]
